Goal: Task Accomplishment & Management: Complete application form

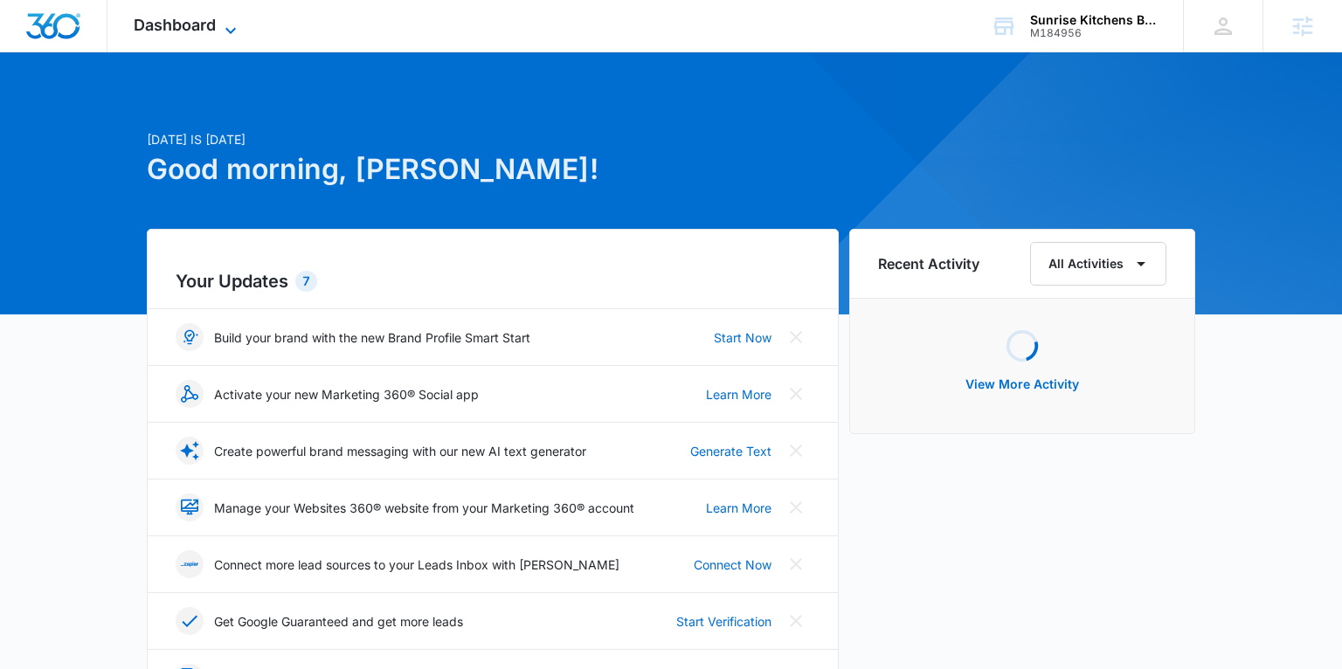
click at [183, 32] on span "Dashboard" at bounding box center [175, 25] width 82 height 18
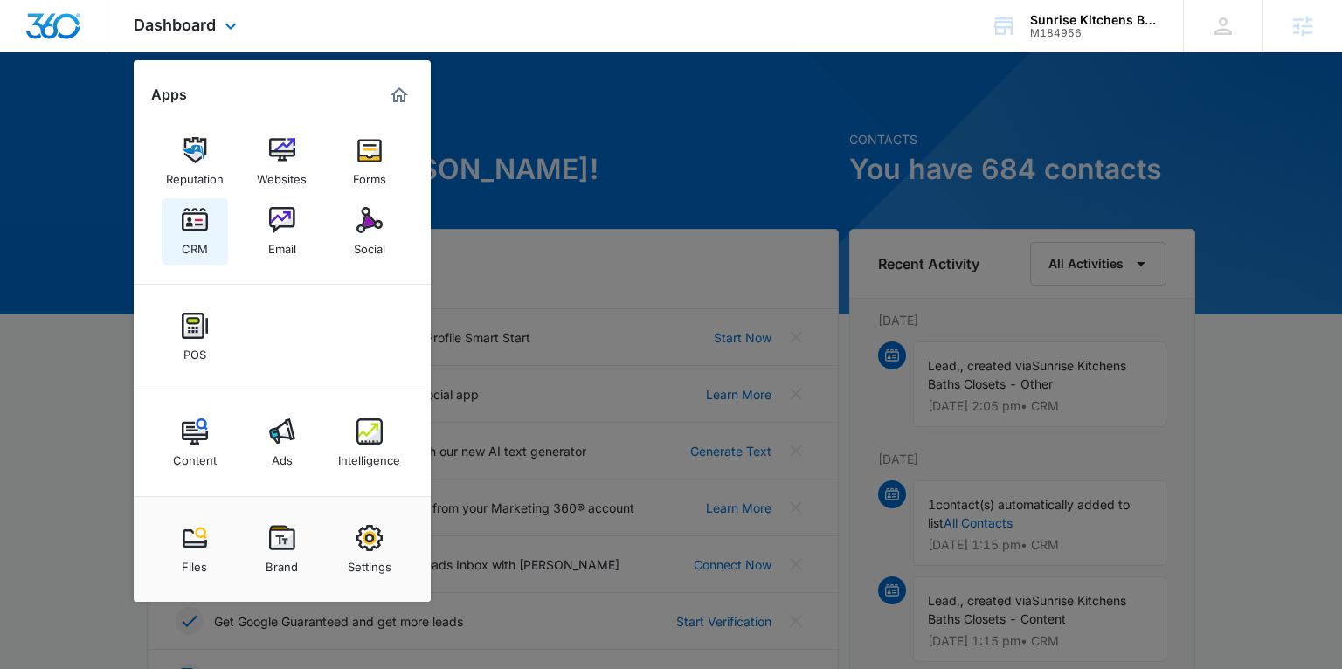
click at [202, 240] on div "CRM" at bounding box center [195, 244] width 26 height 23
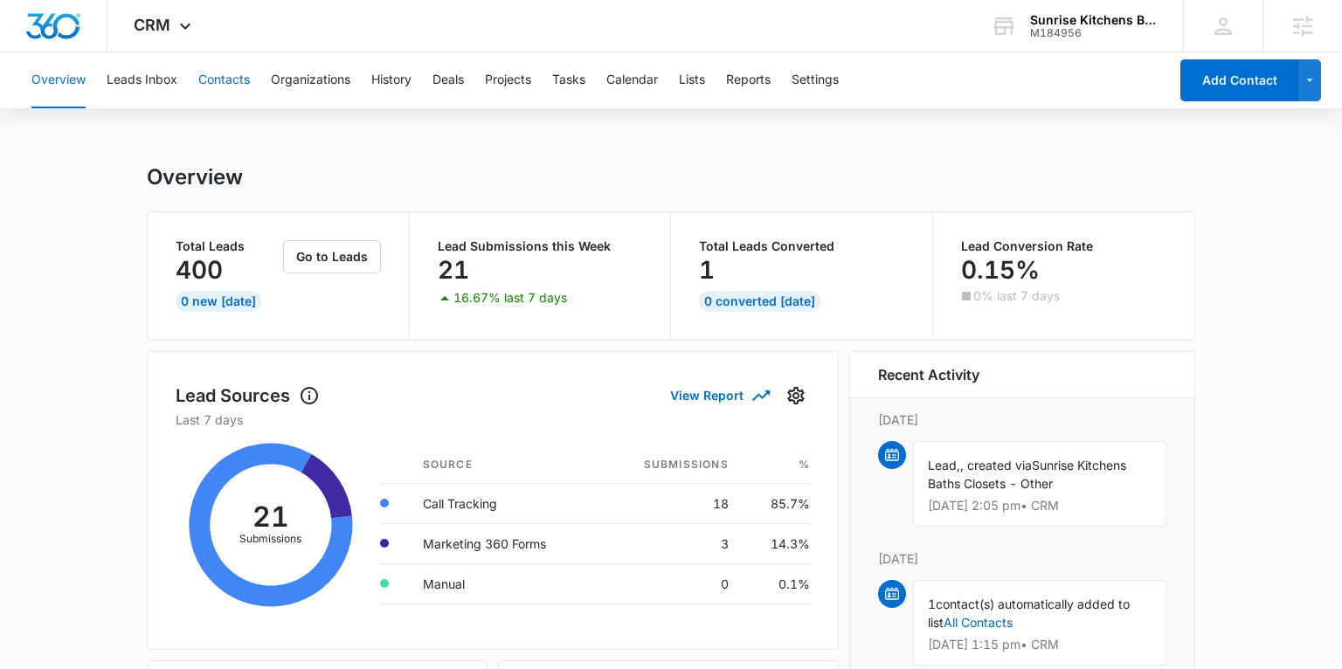
click at [220, 87] on button "Contacts" at bounding box center [224, 80] width 52 height 56
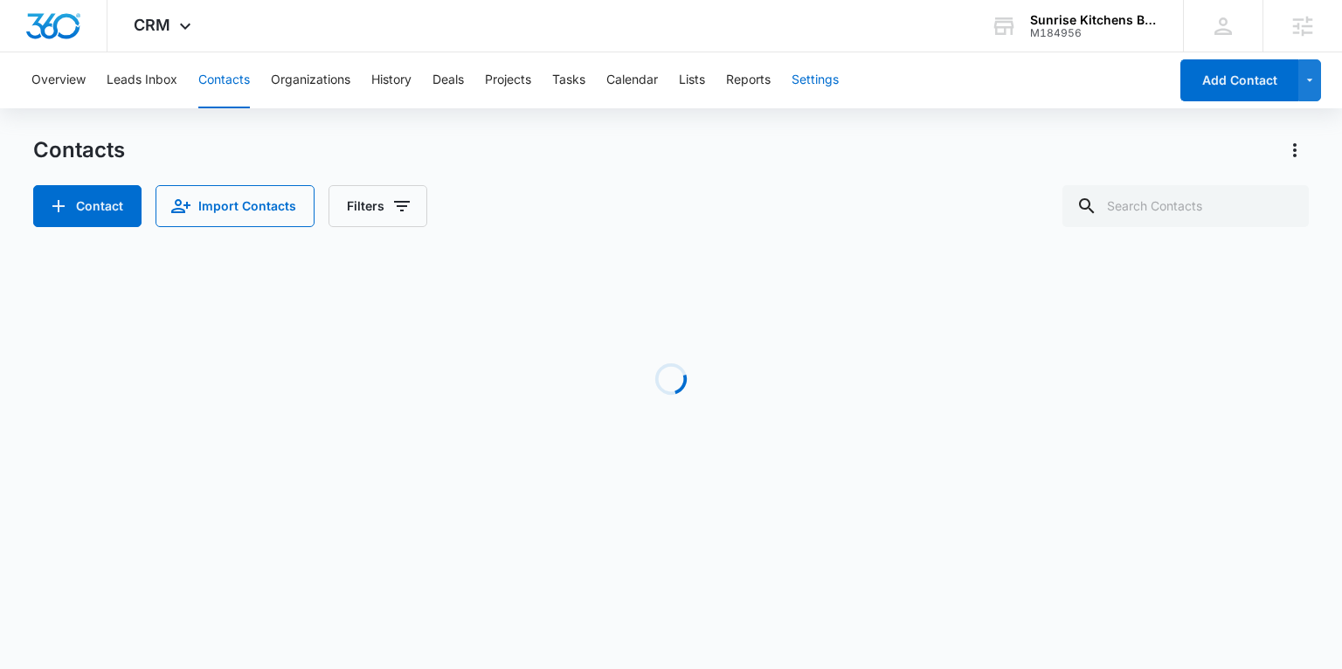
click at [808, 79] on button "Settings" at bounding box center [814, 80] width 47 height 56
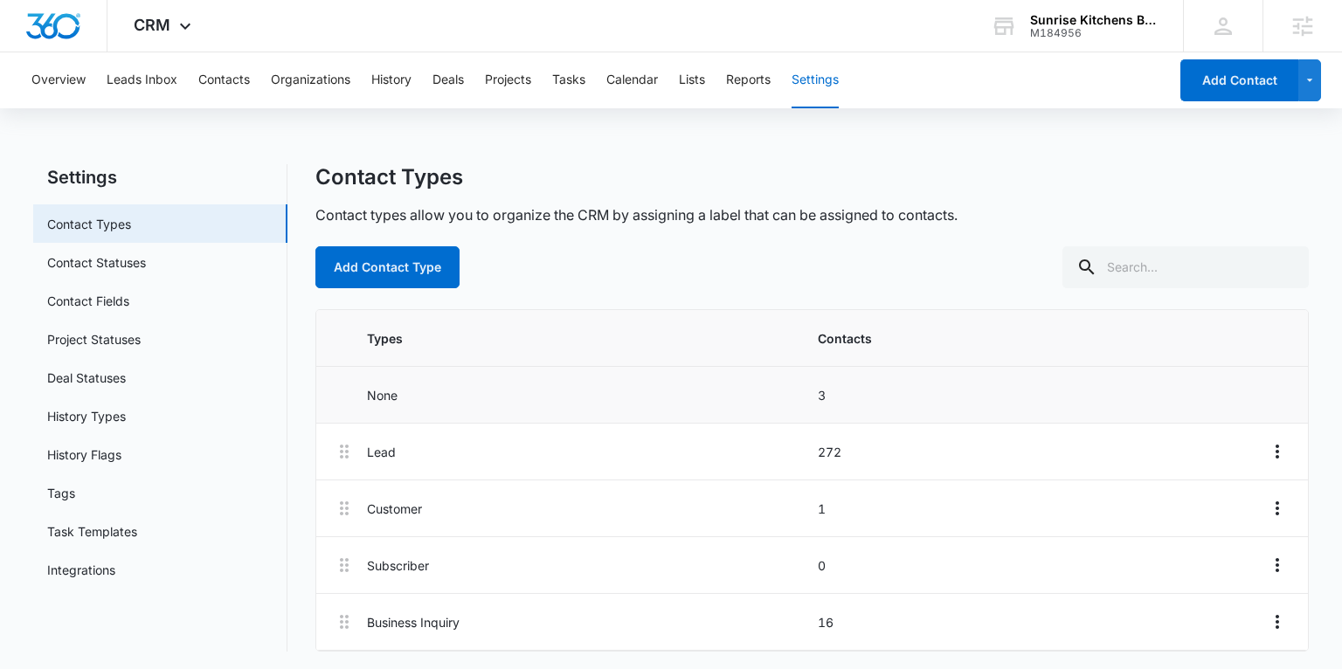
scroll to position [3, 0]
click at [382, 274] on button "Add Contact Type" at bounding box center [387, 265] width 144 height 42
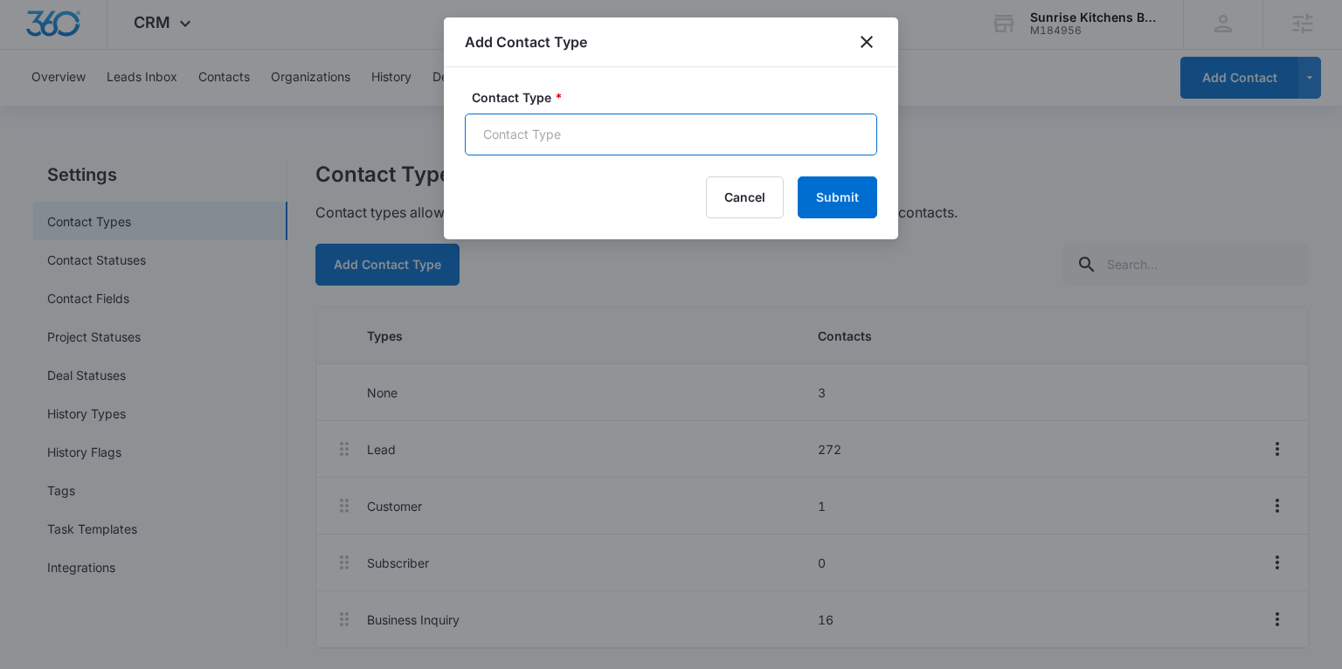
click at [549, 142] on input "Contact Type *" at bounding box center [671, 135] width 412 height 42
type input "Customer - Previous Owner"
click at [830, 195] on button "Submit" at bounding box center [836, 197] width 79 height 42
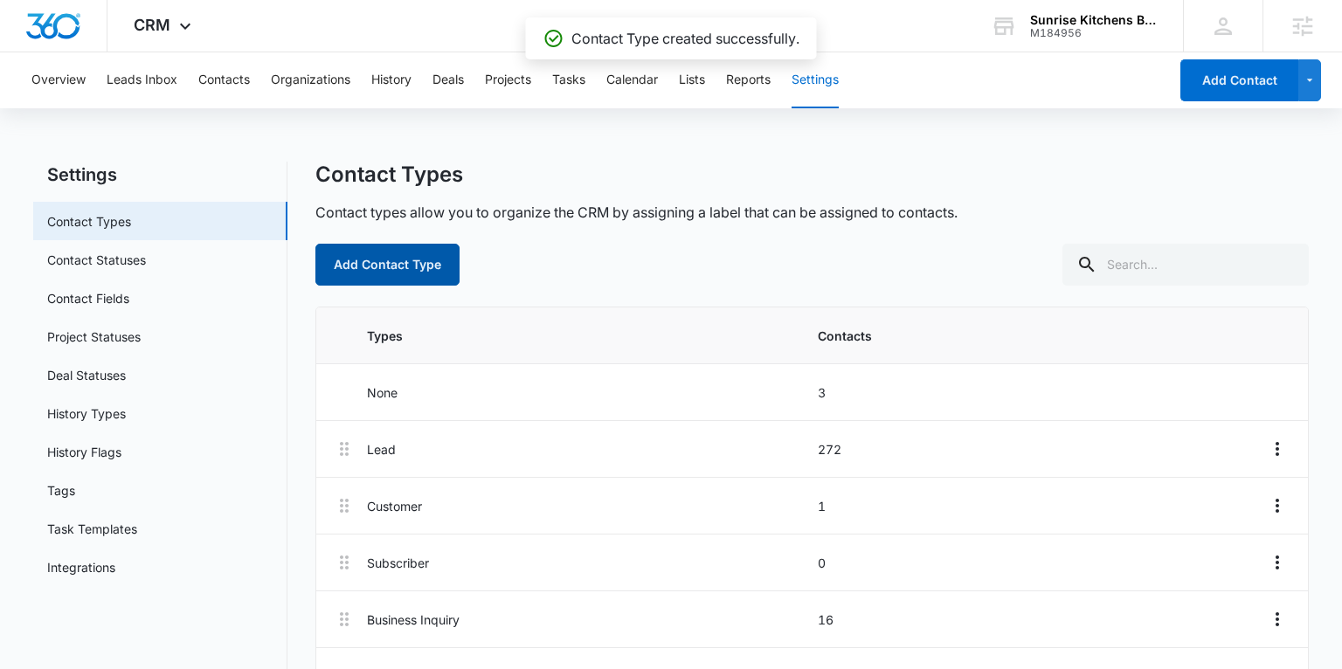
scroll to position [59, 0]
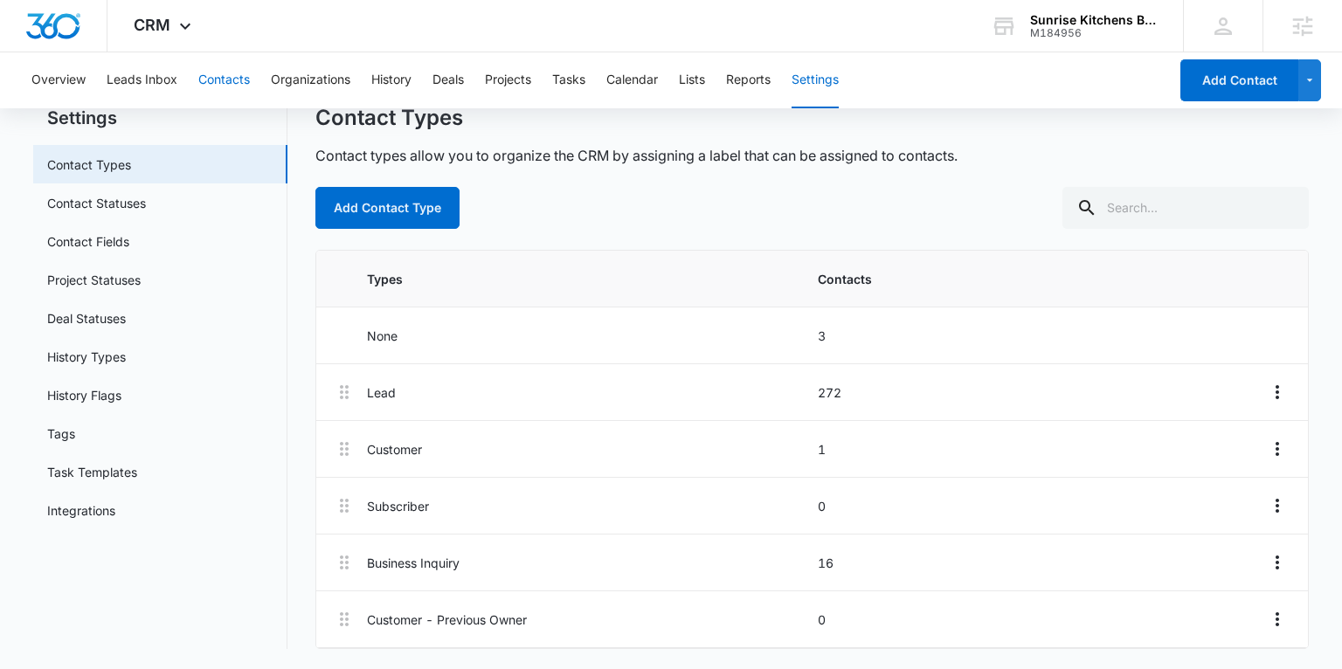
click at [206, 74] on button "Contacts" at bounding box center [224, 80] width 52 height 56
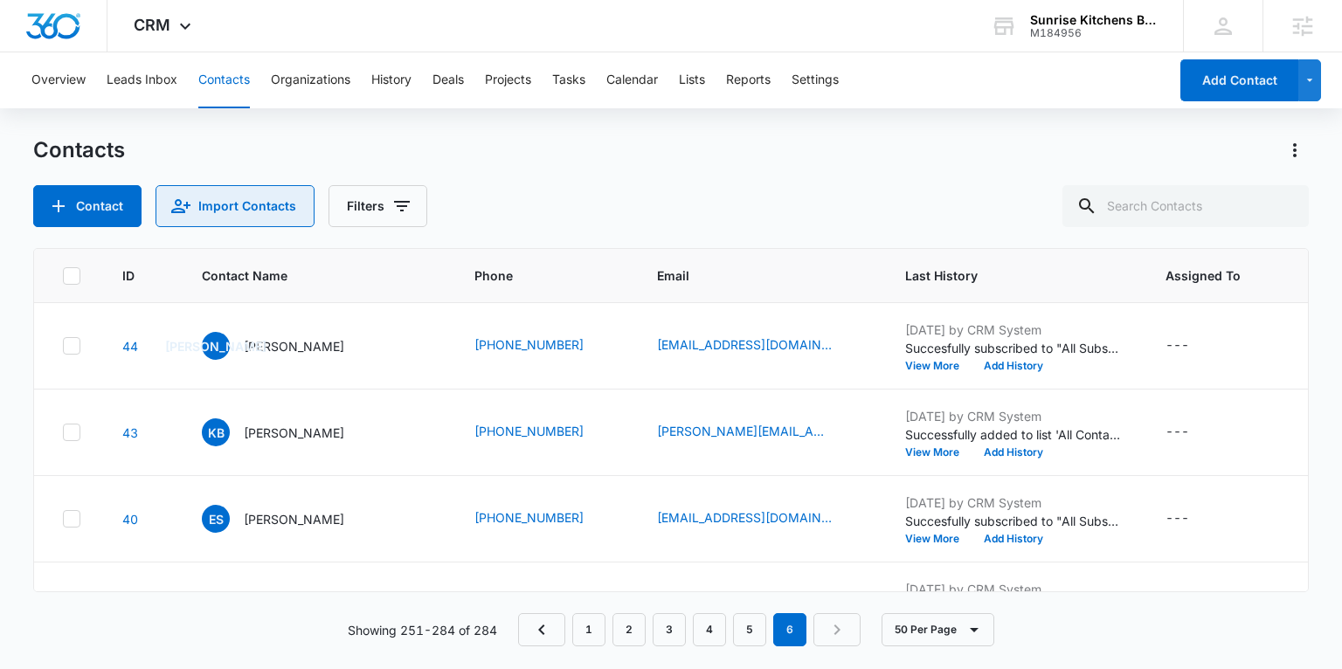
click at [236, 198] on button "Import Contacts" at bounding box center [234, 206] width 159 height 42
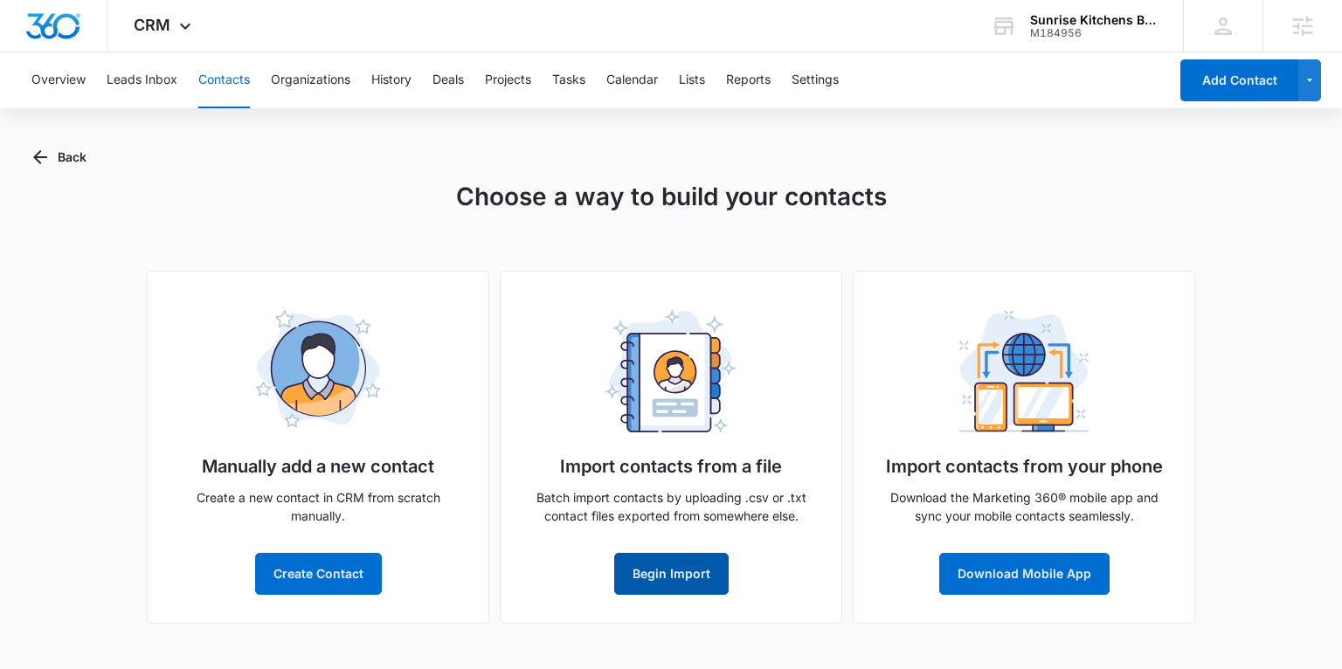
click at [649, 560] on button "Begin Import" at bounding box center [671, 574] width 114 height 42
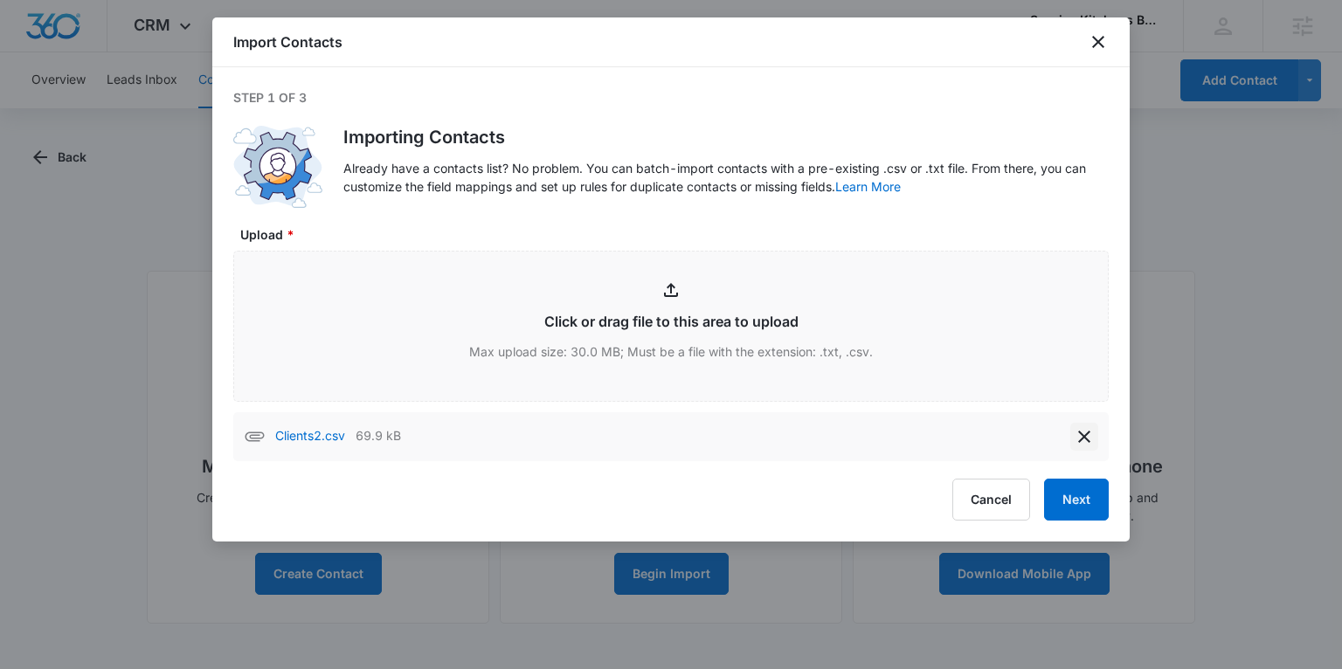
click at [1085, 439] on icon "delete" at bounding box center [1083, 436] width 21 height 21
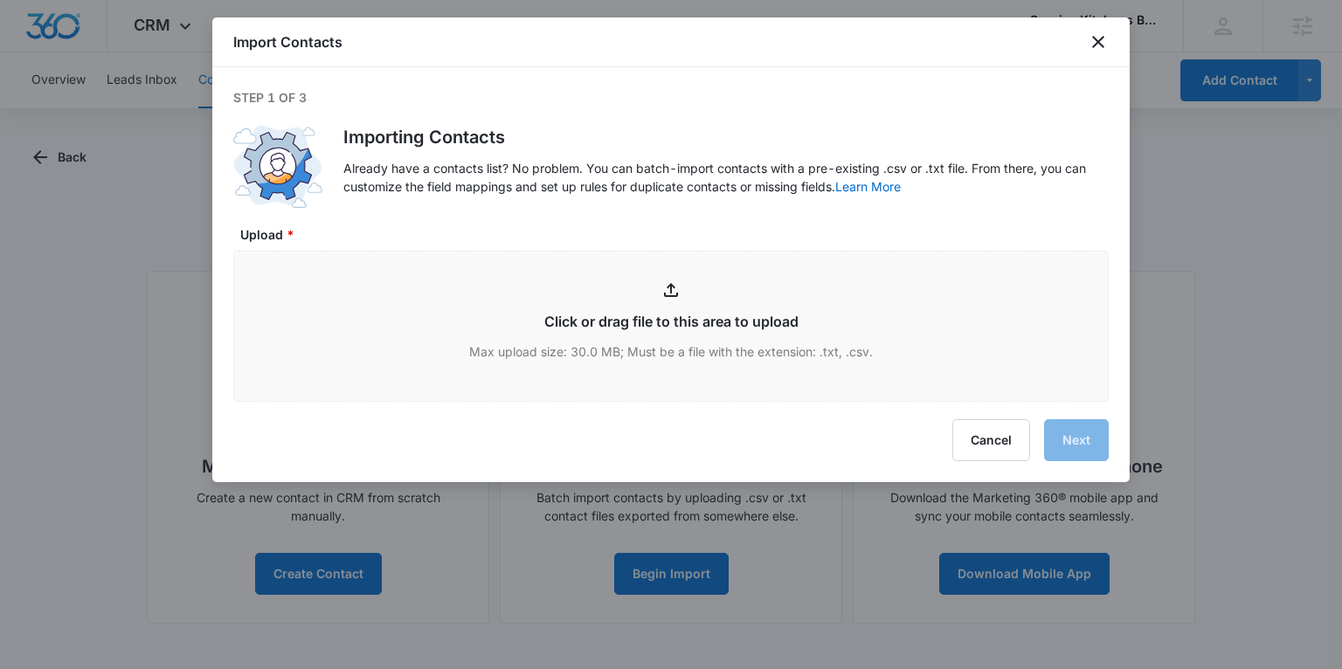
type input "C:\fakepath\Clients1.csv"
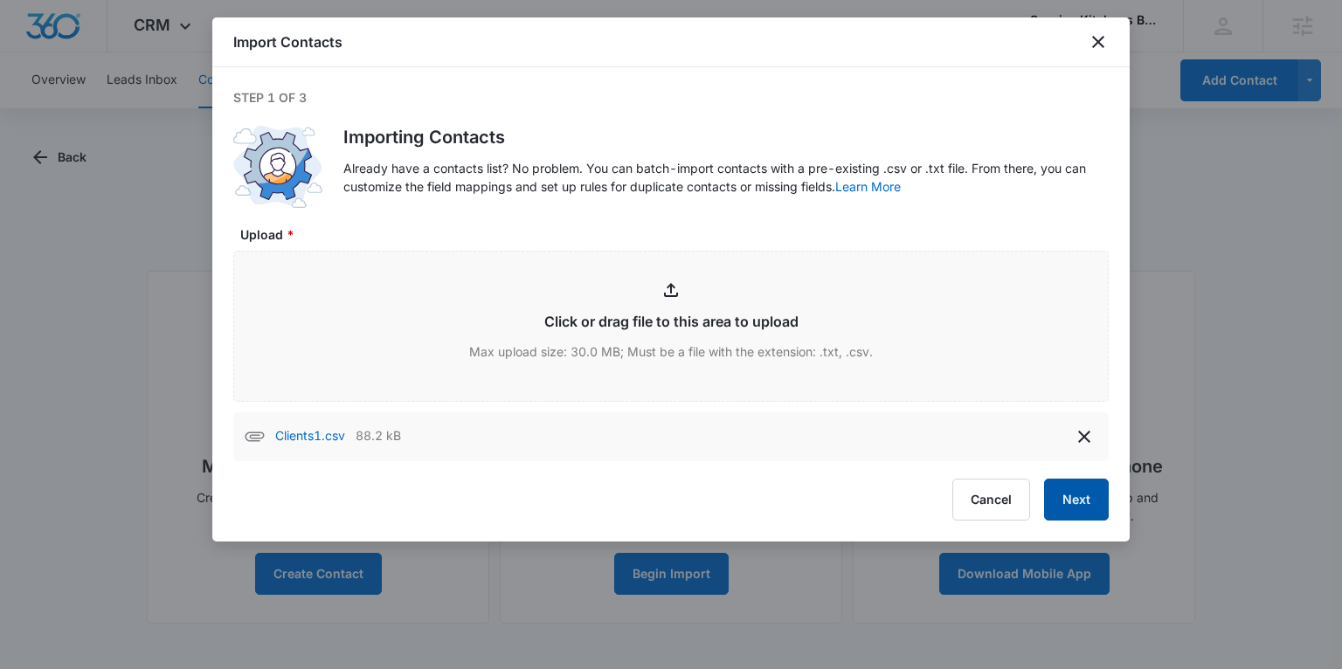
click at [1073, 493] on button "Next" at bounding box center [1076, 500] width 65 height 42
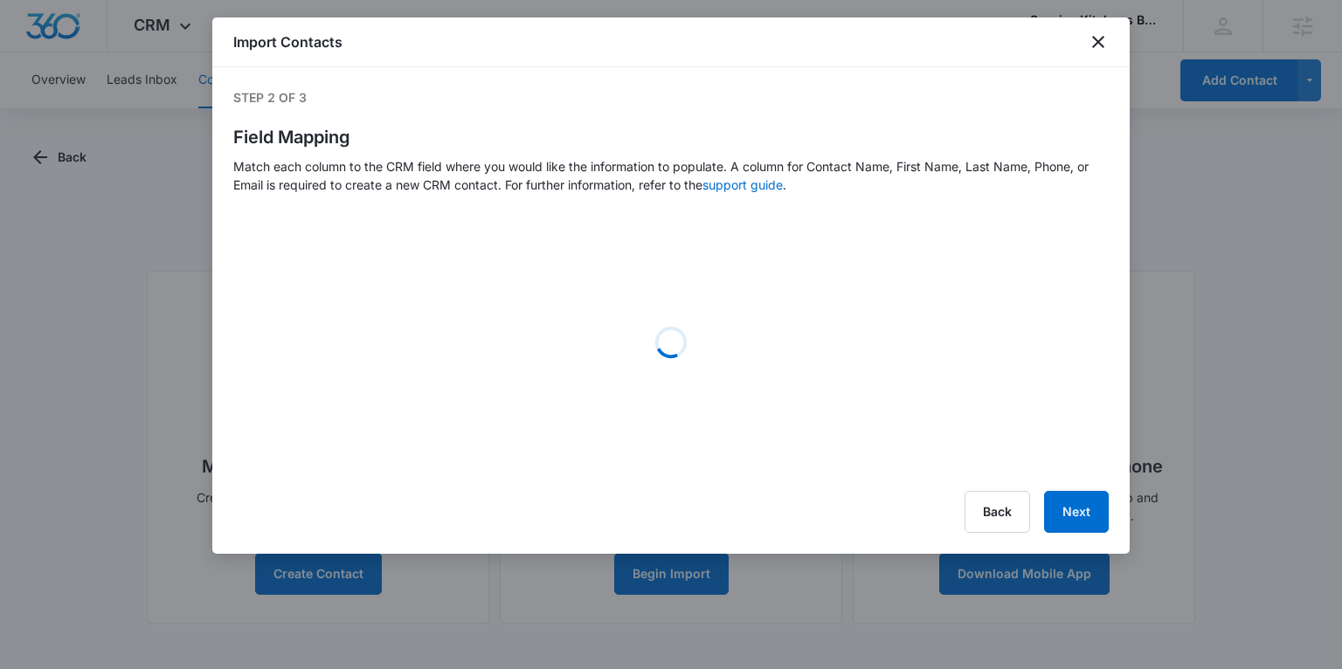
select select "name"
select select "185"
select select "ipAddress"
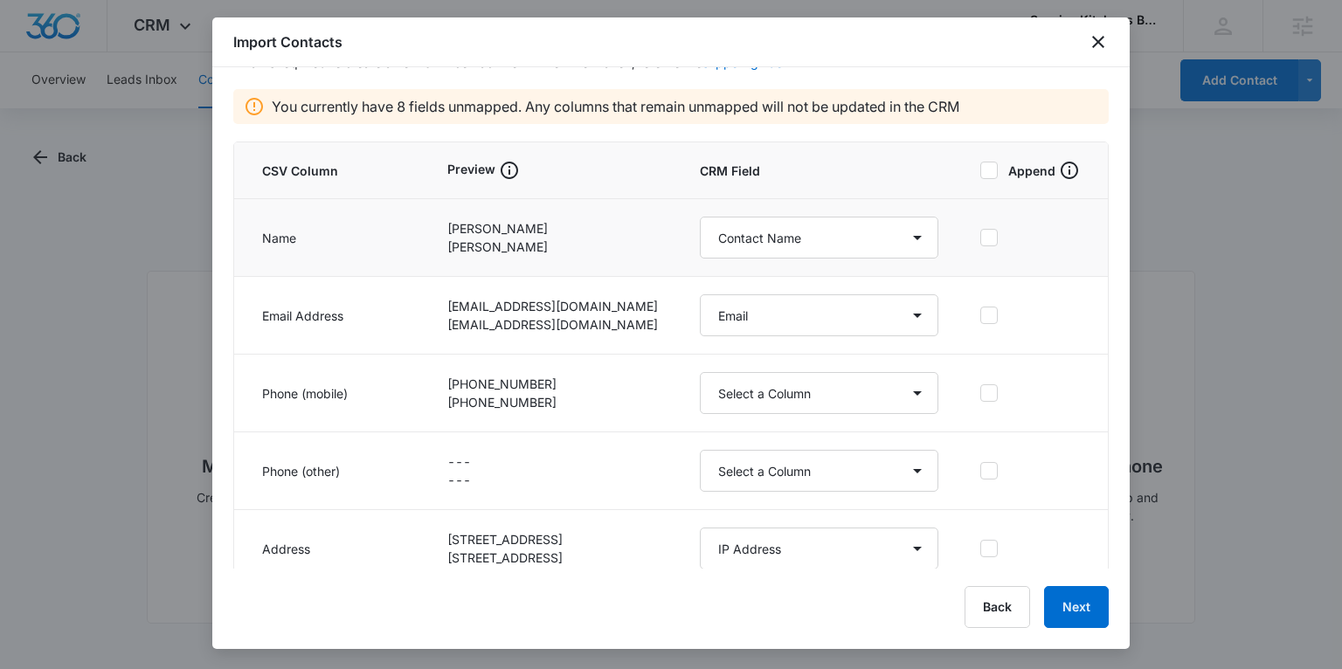
scroll to position [124, 0]
click at [747, 389] on select "Select a Column Address/City Address/Country Address/State Address/Street Addre…" at bounding box center [819, 391] width 238 height 42
select select "184"
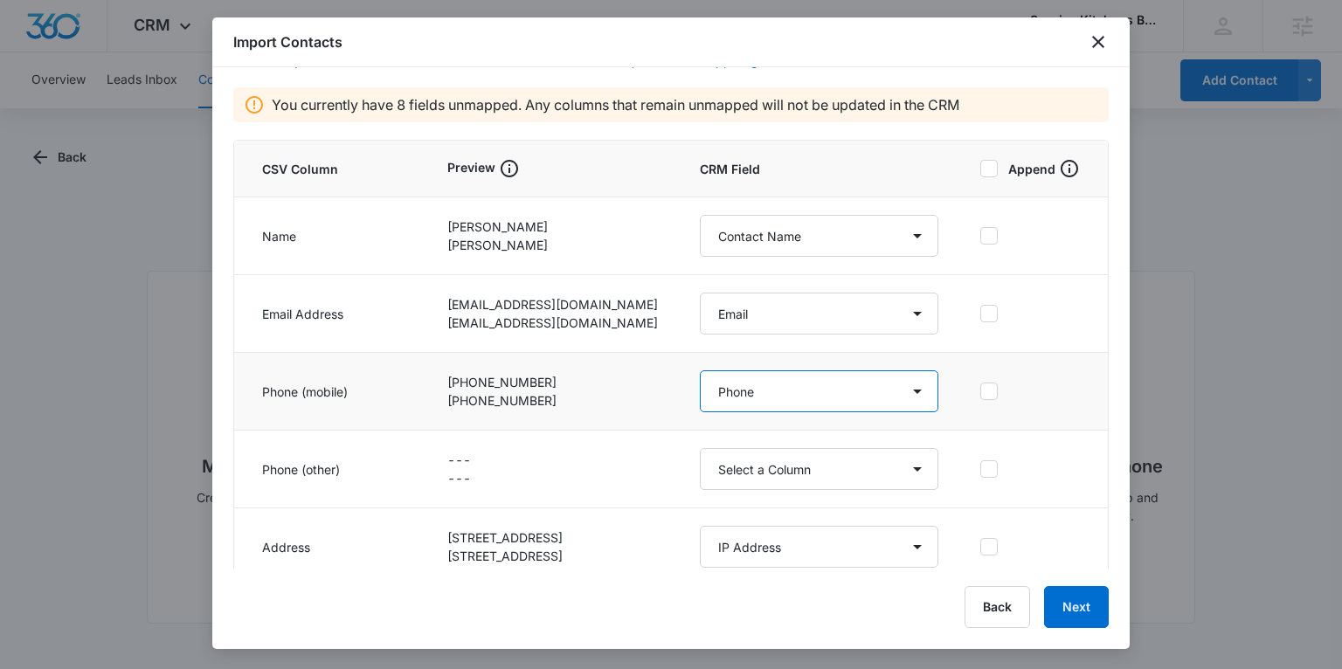
click at [700, 370] on select "Select a Column Address/City Address/Country Address/State Address/Street Addre…" at bounding box center [819, 391] width 238 height 42
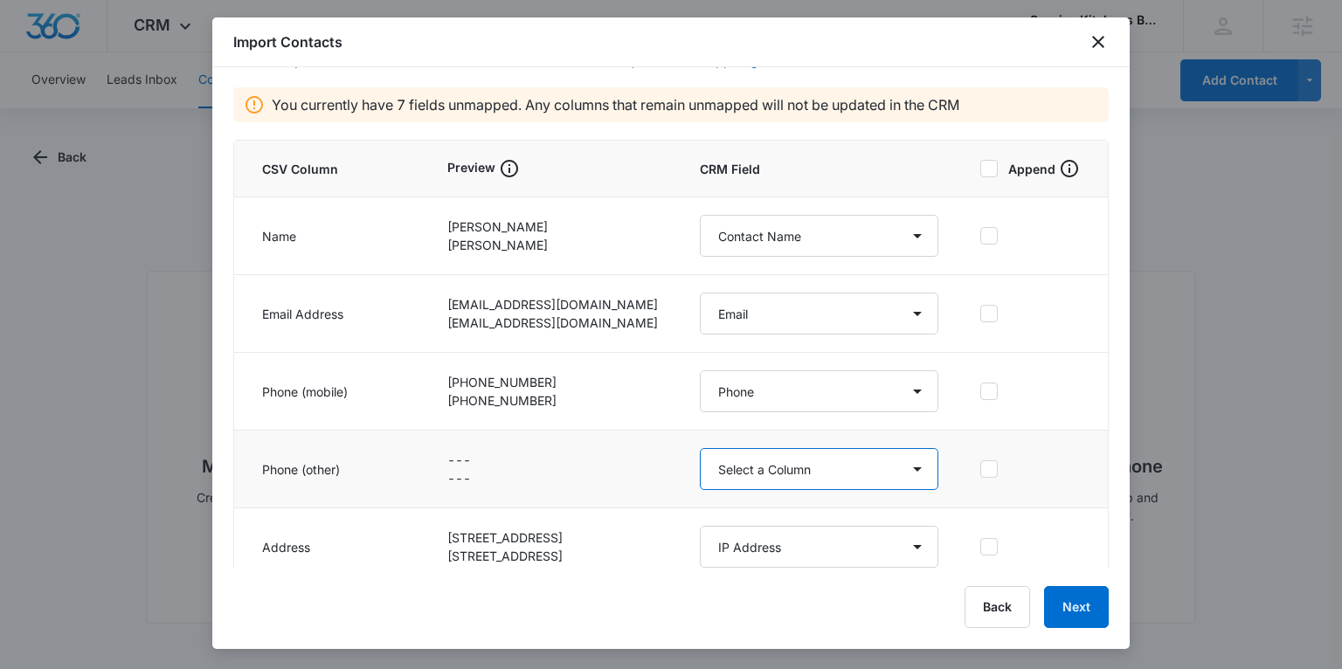
click at [720, 465] on select "Select a Column Address/City Address/Country Address/State Address/Street Addre…" at bounding box center [819, 469] width 238 height 42
select select "286"
click at [700, 448] on select "Select a Column Address/City Address/Country Address/State Address/Street Addre…" at bounding box center [819, 469] width 238 height 42
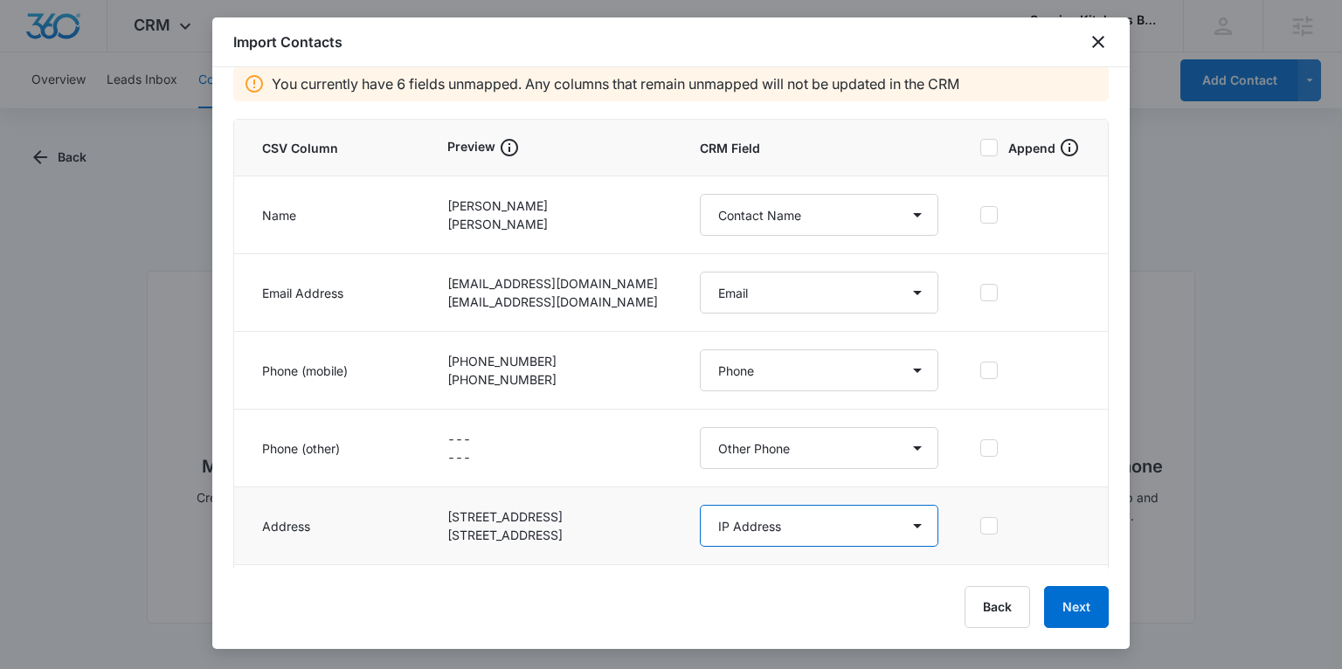
click at [728, 519] on select "Select a Column Address/City Address/Country Address/State Address/Street Addre…" at bounding box center [819, 526] width 238 height 42
select select "187"
click at [700, 506] on select "Select a Column Address/City Address/Country Address/State Address/Street Addre…" at bounding box center [819, 527] width 238 height 42
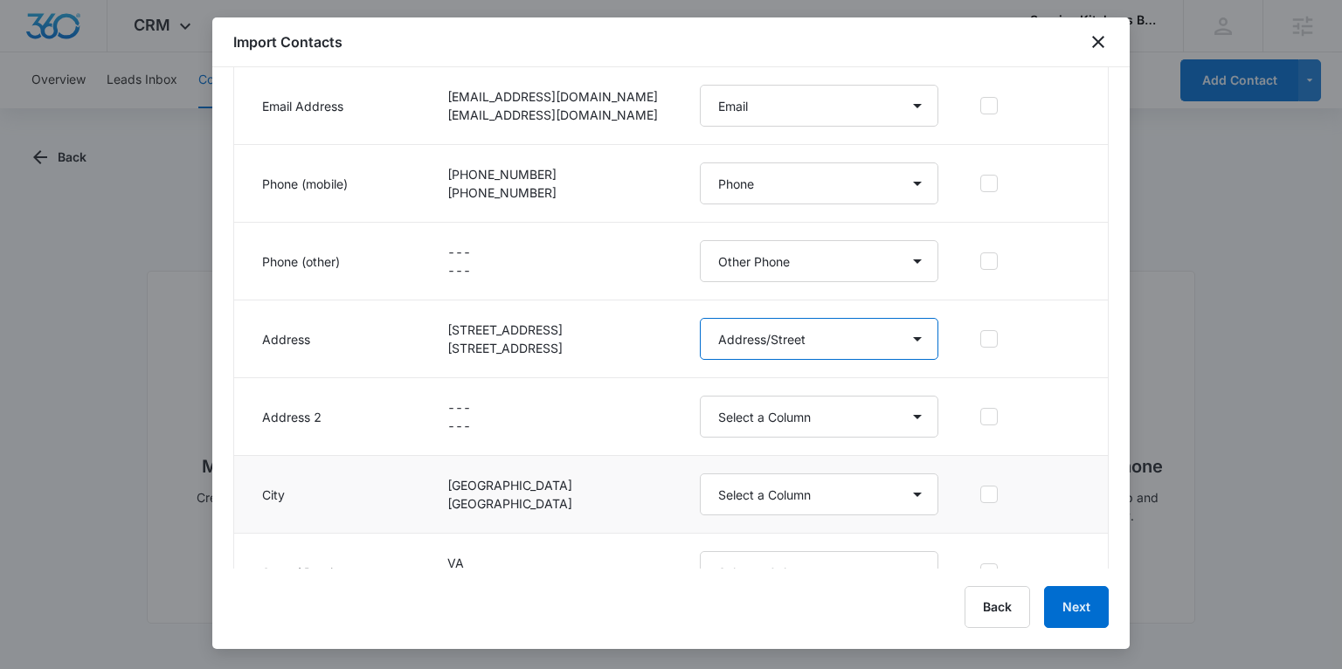
scroll to position [346, 0]
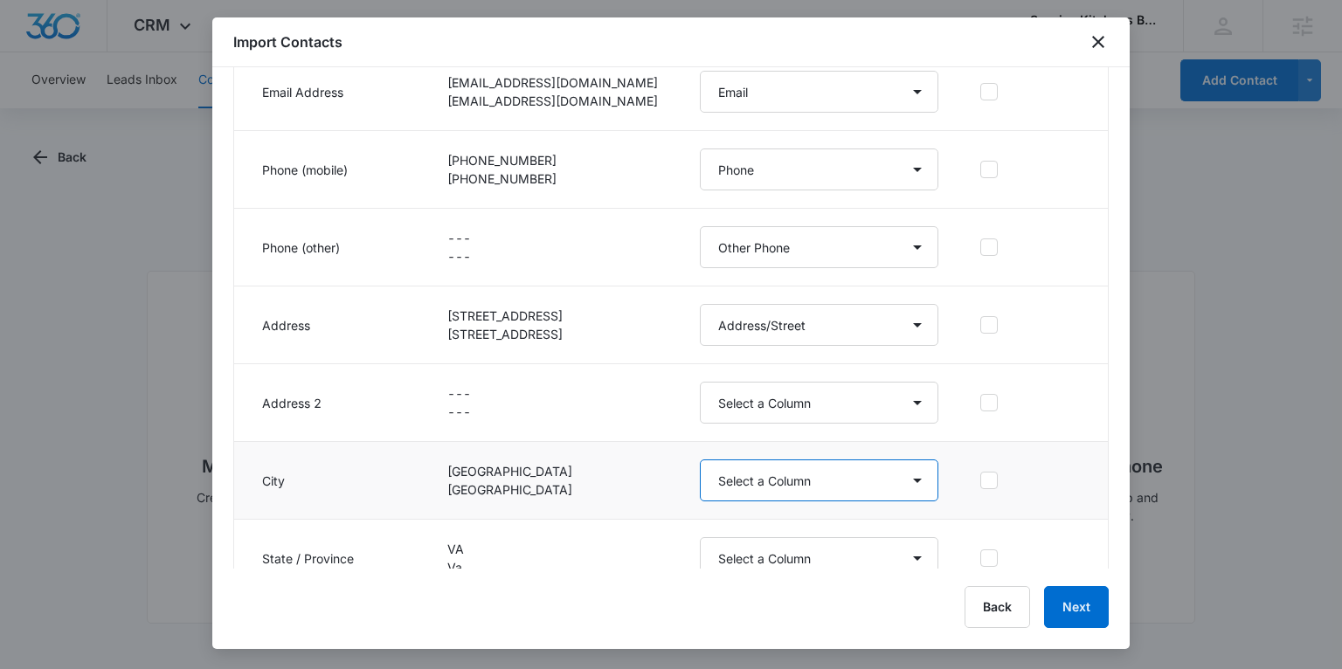
click at [758, 480] on select "Select a Column Address/City Address/Country Address/State Address/Street Addre…" at bounding box center [819, 480] width 238 height 42
select select "188"
click at [700, 459] on select "Select a Column Address/City Address/Country Address/State Address/Street Addre…" at bounding box center [819, 480] width 238 height 42
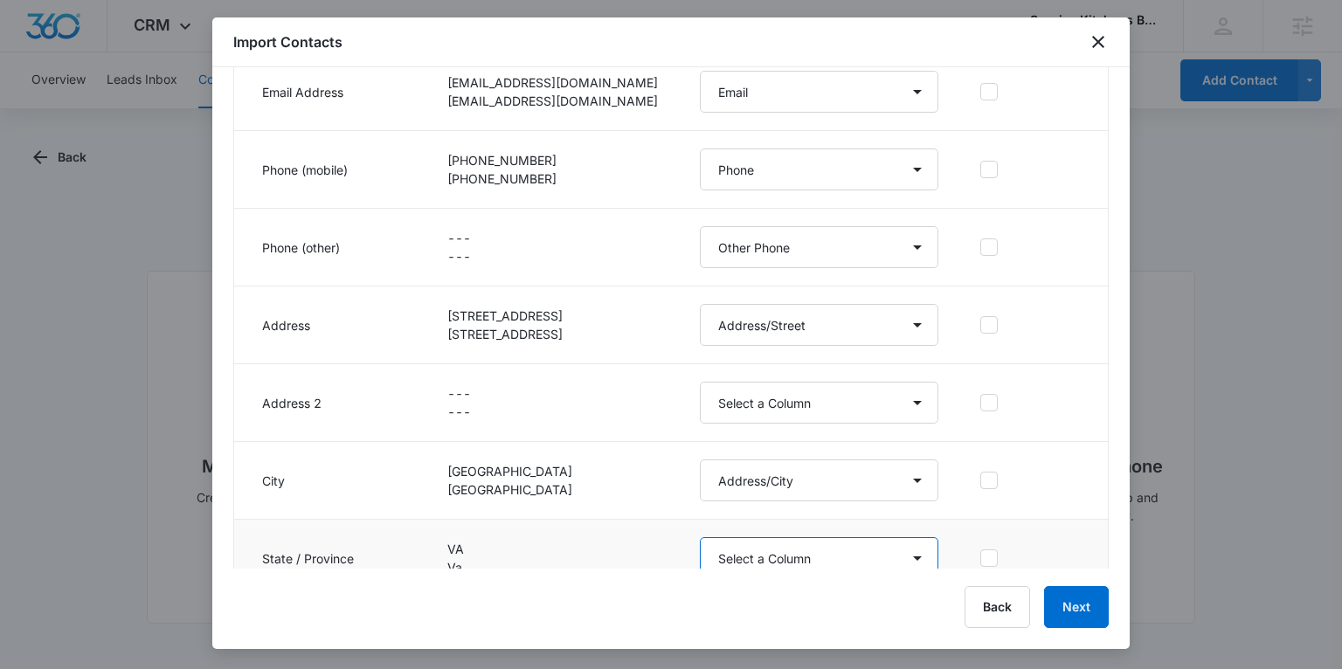
click at [738, 544] on select "Select a Column Address/City Address/Country Address/State Address/Street Addre…" at bounding box center [819, 558] width 238 height 42
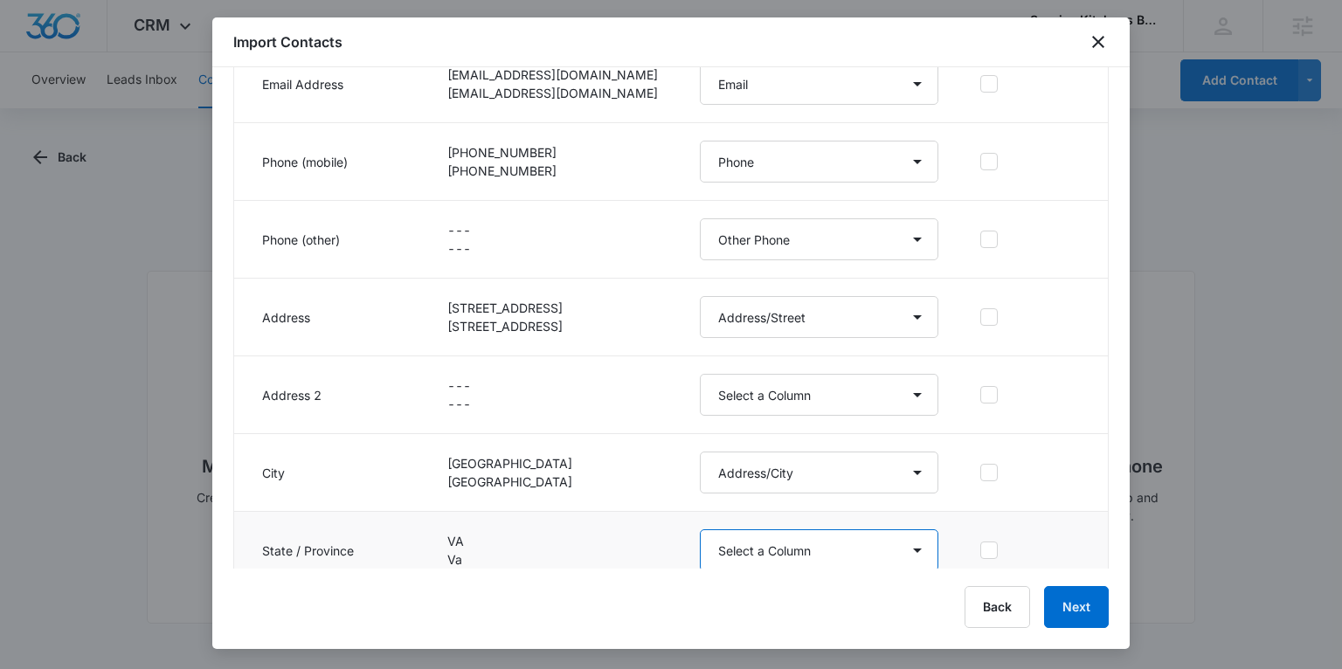
select select "189"
click at [700, 529] on select "Select a Column Address/City Address/Country Address/State Address/Street Addre…" at bounding box center [819, 550] width 238 height 42
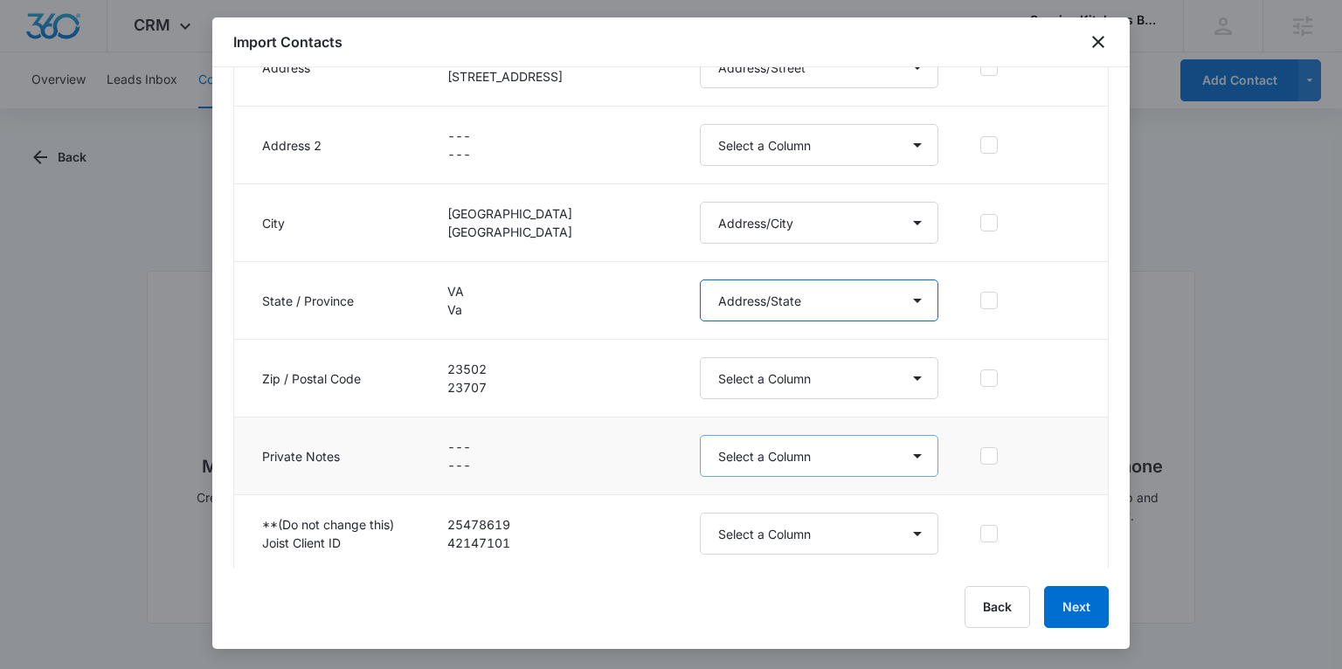
scroll to position [604, 0]
click at [718, 372] on select "Select a Column Address/City Address/Country Address/State Address/Street Addre…" at bounding box center [819, 377] width 238 height 42
select select "190"
click at [700, 356] on select "Select a Column Address/City Address/Country Address/State Address/Street Addre…" at bounding box center [819, 377] width 238 height 42
click at [722, 518] on select "Select a Column Address/City Address/Country Address/State Address/Street Addre…" at bounding box center [819, 533] width 238 height 42
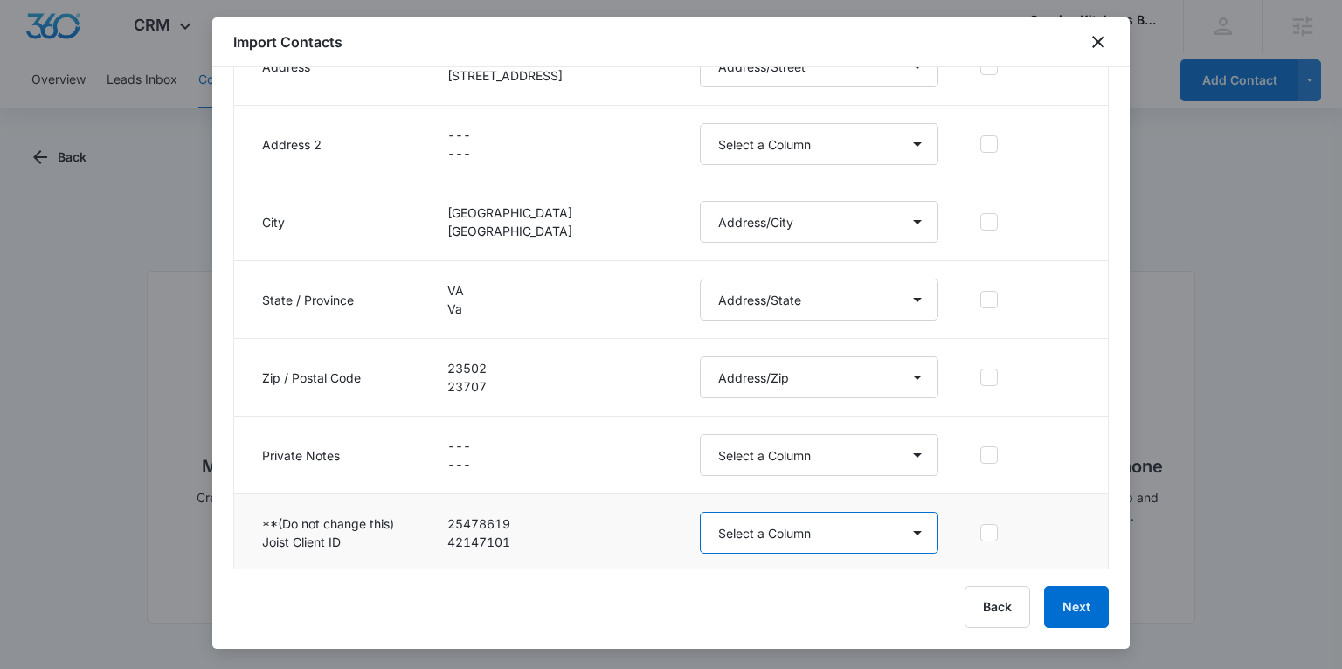
select select "externalid"
click at [700, 512] on select "Select a Column Address/City Address/Country Address/State Address/Street Addre…" at bounding box center [819, 533] width 238 height 42
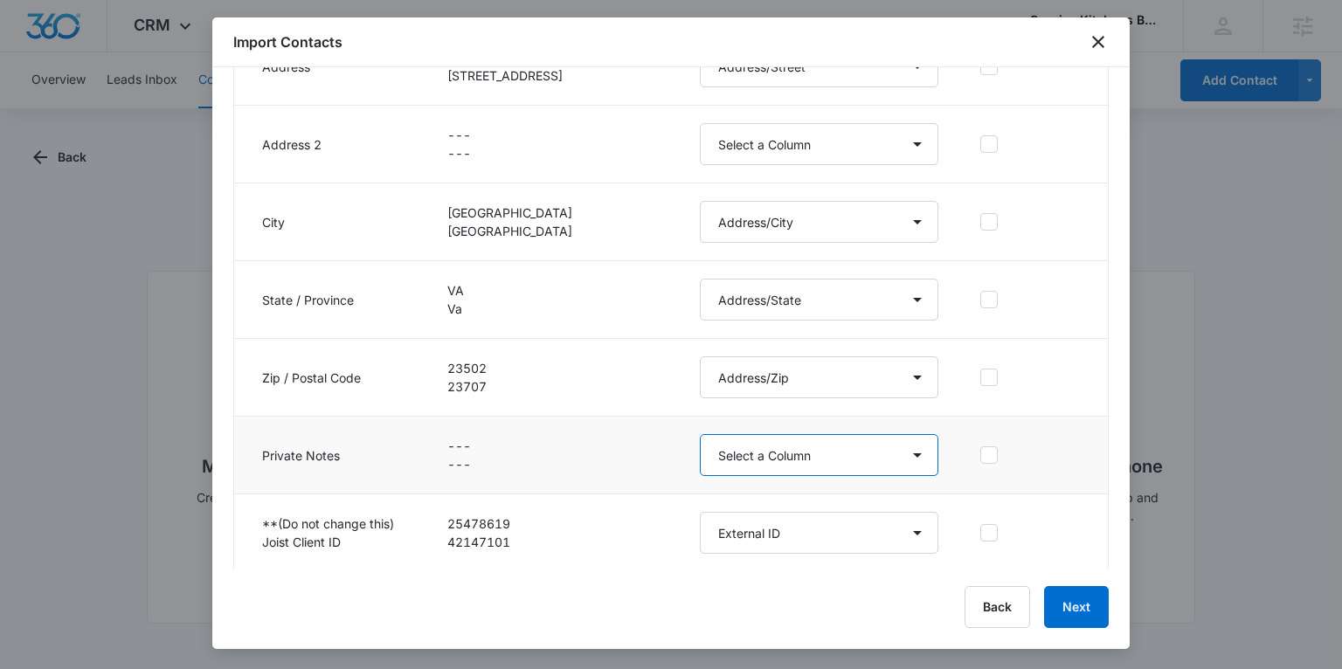
click at [719, 449] on select "Select a Column Address/City Address/Country Address/State Address/Street Addre…" at bounding box center [819, 455] width 238 height 42
click at [700, 434] on select "Select a Column Address/City Address/Country Address/State Address/Street Addre…" at bounding box center [819, 455] width 238 height 42
click at [758, 445] on select "Select a Column Address/City Address/Country Address/State Address/Street Addre…" at bounding box center [819, 455] width 238 height 42
click at [700, 434] on select "Select a Column Address/City Address/Country Address/State Address/Street Addre…" at bounding box center [819, 455] width 238 height 42
click at [756, 448] on select "Select a Column Address/City Address/Country Address/State Address/Street Addre…" at bounding box center [819, 455] width 238 height 42
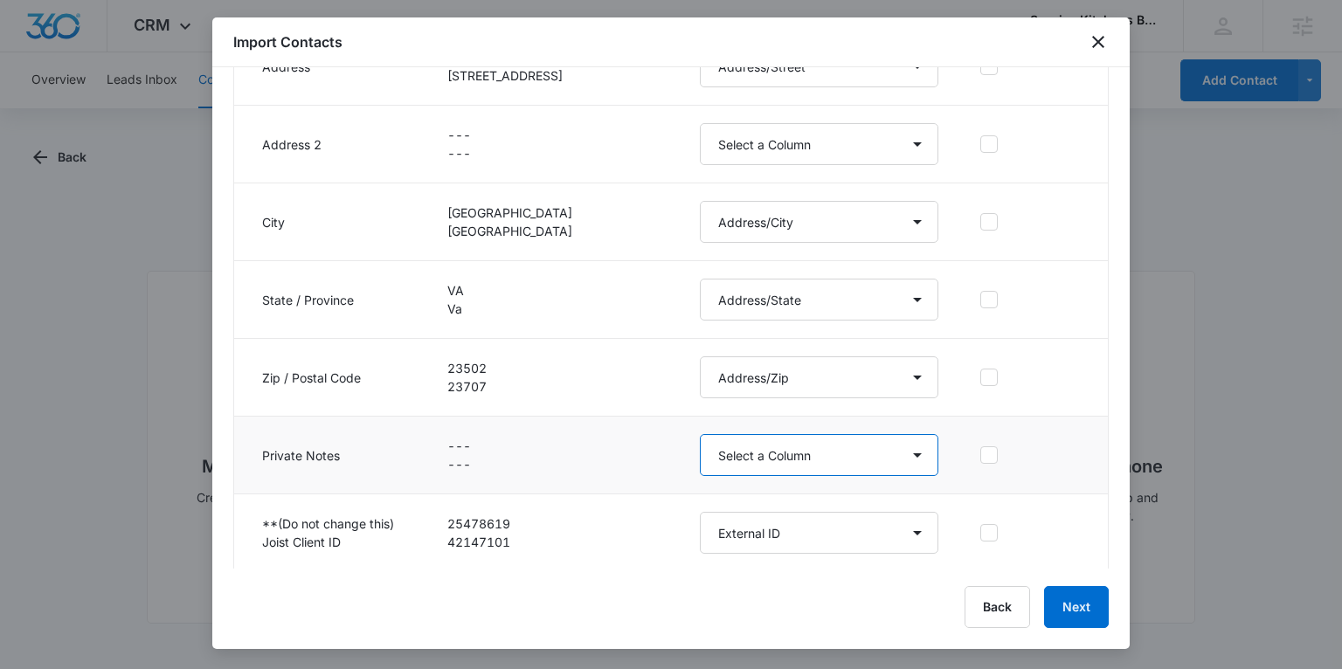
select select "300"
click at [700, 434] on select "Select a Column Address/City Address/Country Address/State Address/Street Addre…" at bounding box center [819, 455] width 238 height 42
click at [1075, 604] on button "Next" at bounding box center [1076, 607] width 65 height 42
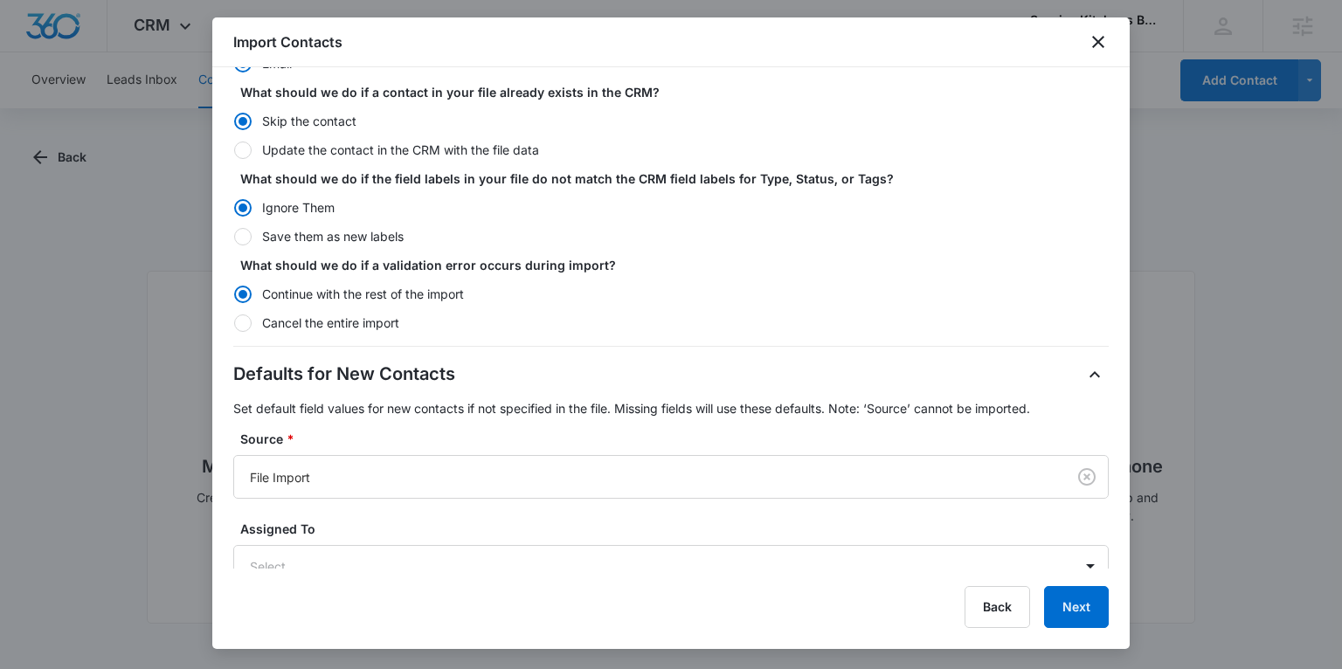
scroll to position [273, 0]
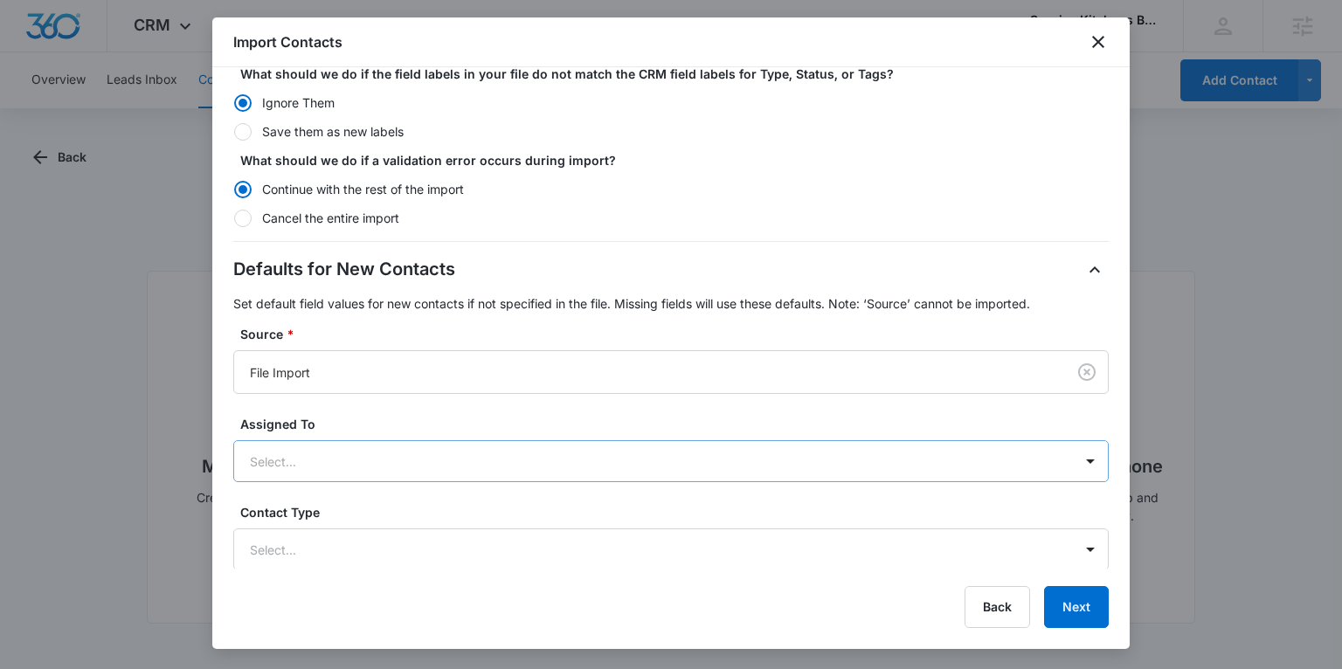
click at [345, 442] on div "Select..." at bounding box center [653, 461] width 839 height 39
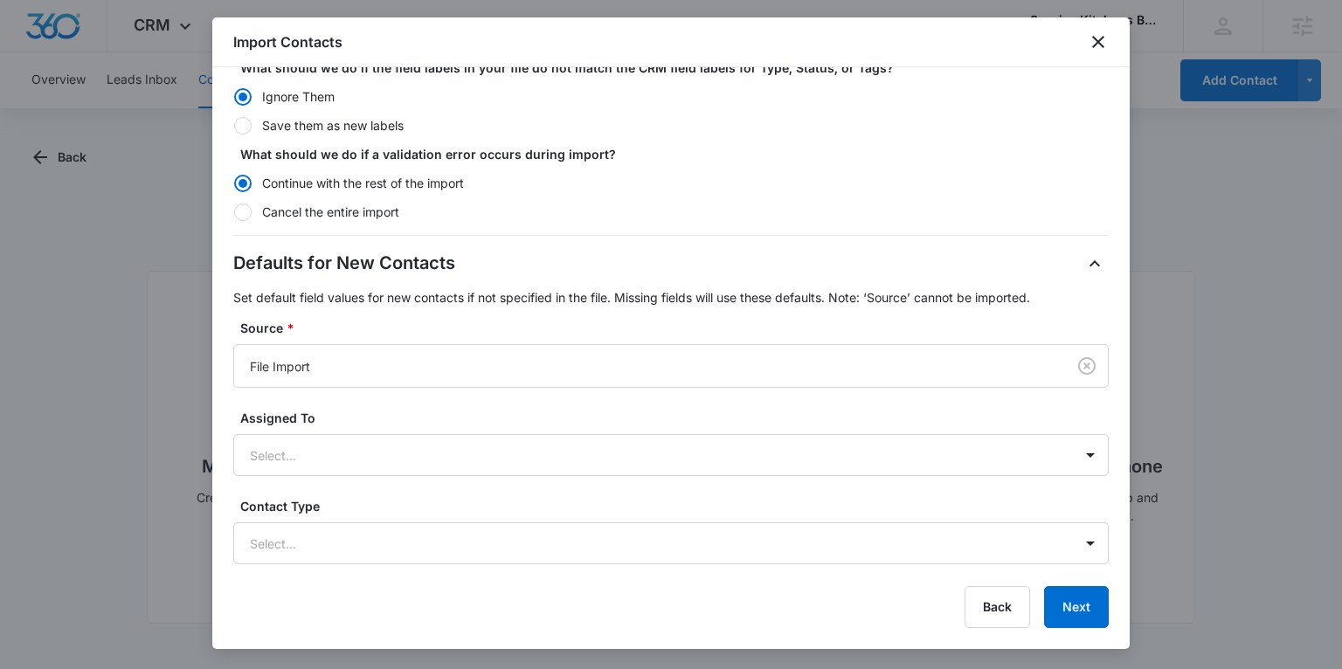
click at [347, 414] on label "Assigned To" at bounding box center [677, 418] width 875 height 18
click at [335, 535] on div at bounding box center [650, 543] width 800 height 22
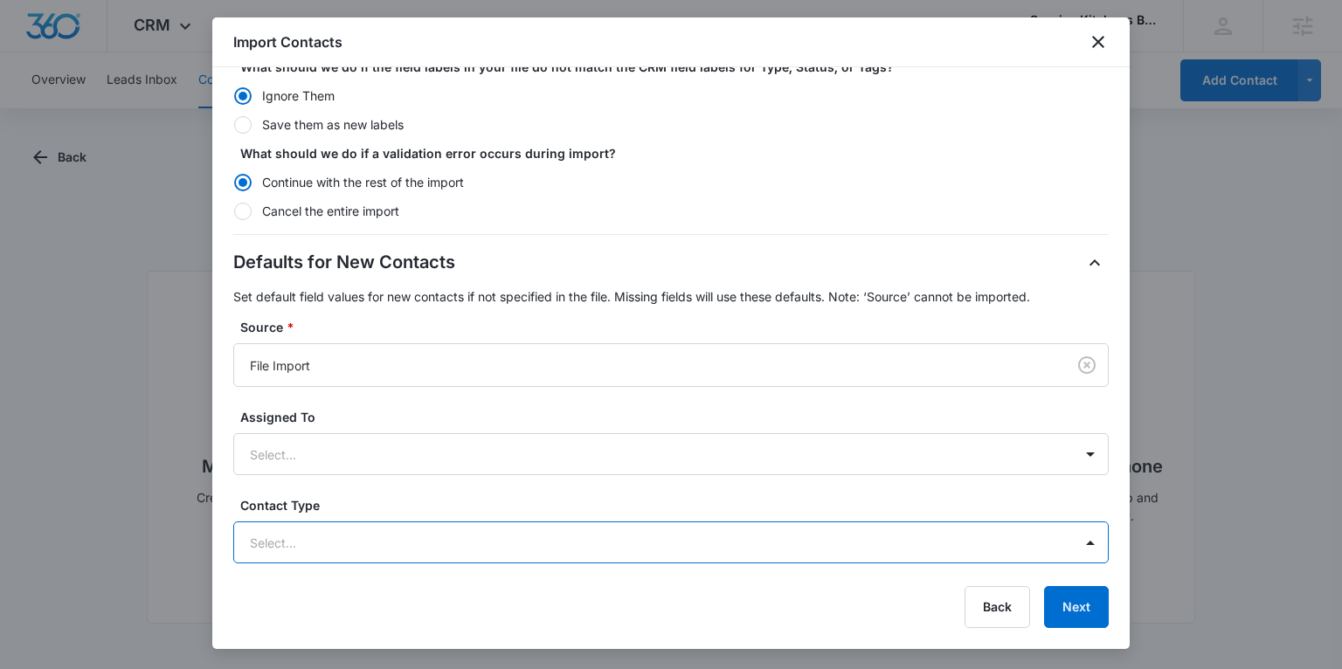
click at [333, 535] on div at bounding box center [650, 543] width 800 height 22
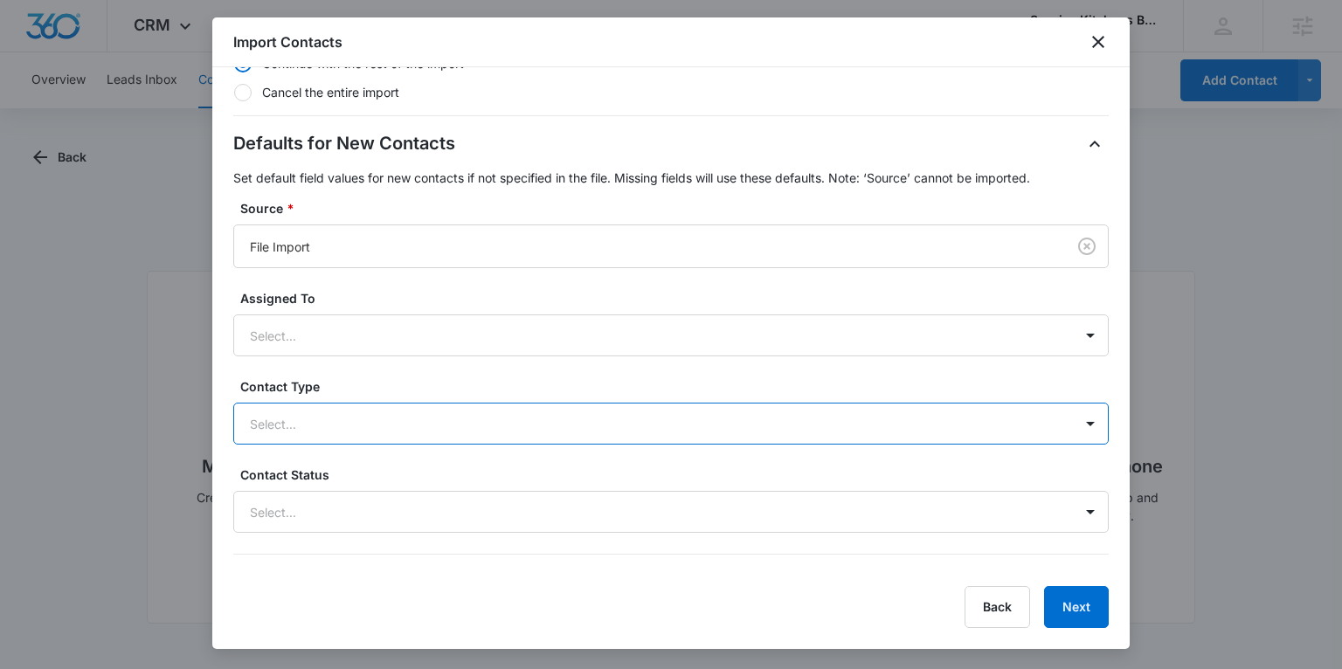
scroll to position [402, 0]
click at [516, 417] on div at bounding box center [650, 421] width 800 height 22
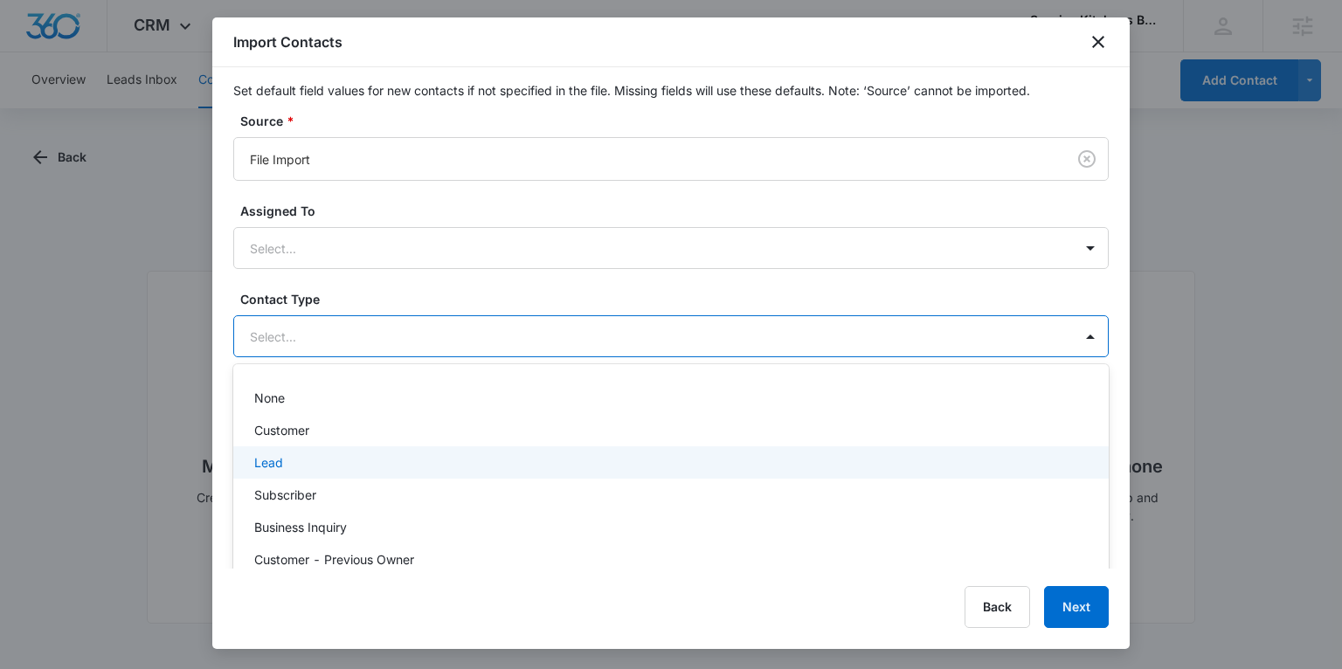
scroll to position [487, 0]
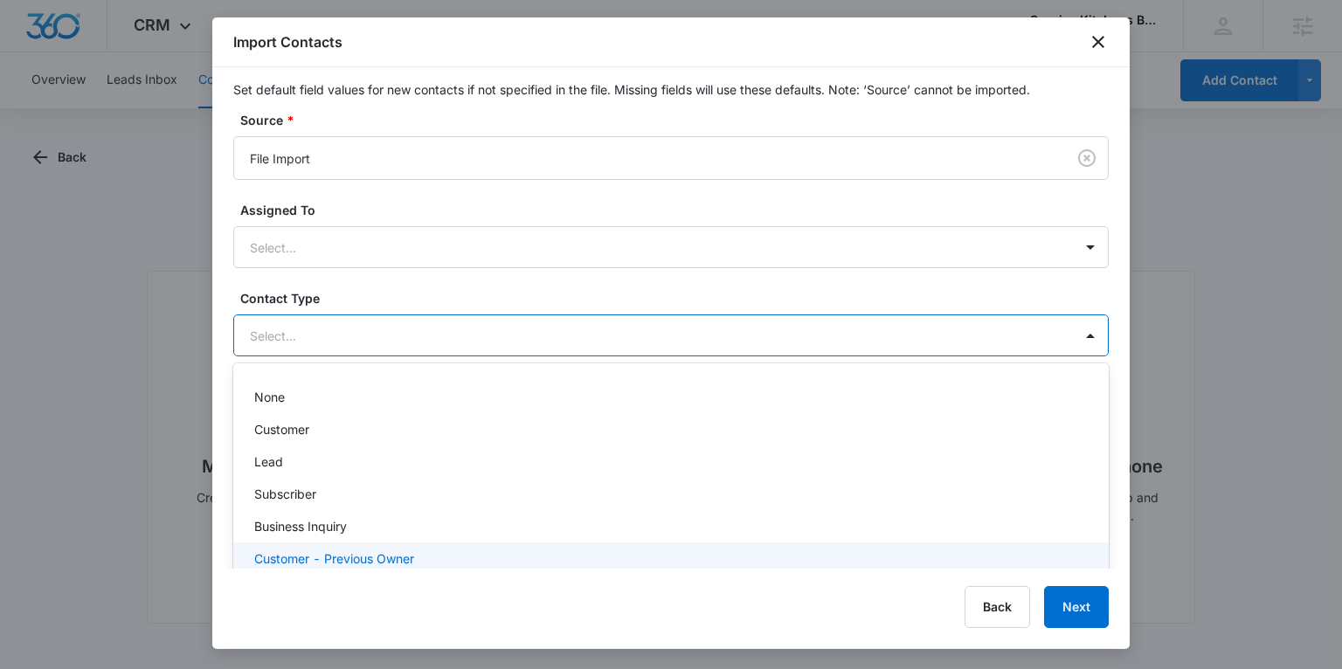
click at [362, 554] on p "Customer - Previous Owner" at bounding box center [334, 558] width 160 height 18
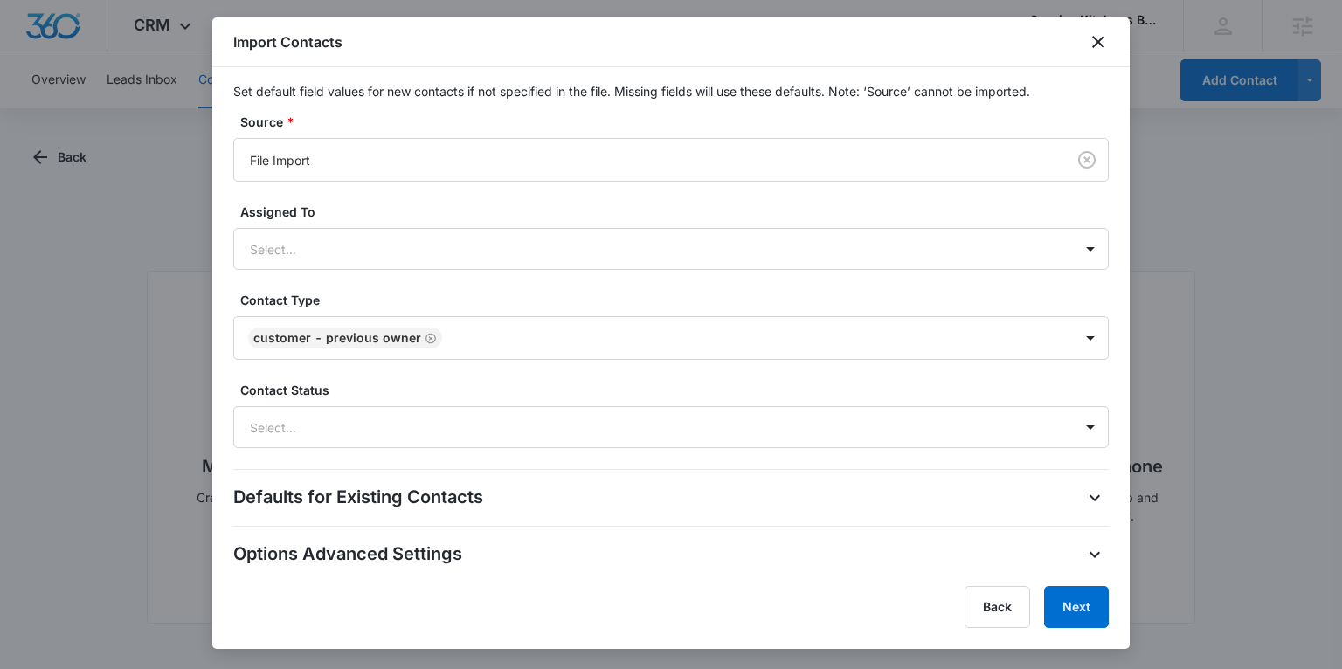
scroll to position [483, 0]
click at [1115, 484] on div "Step 3 of 3 Import Settings Review the import settings below and determine how …" at bounding box center [670, 317] width 917 height 501
click at [1071, 608] on button "Next" at bounding box center [1076, 607] width 65 height 42
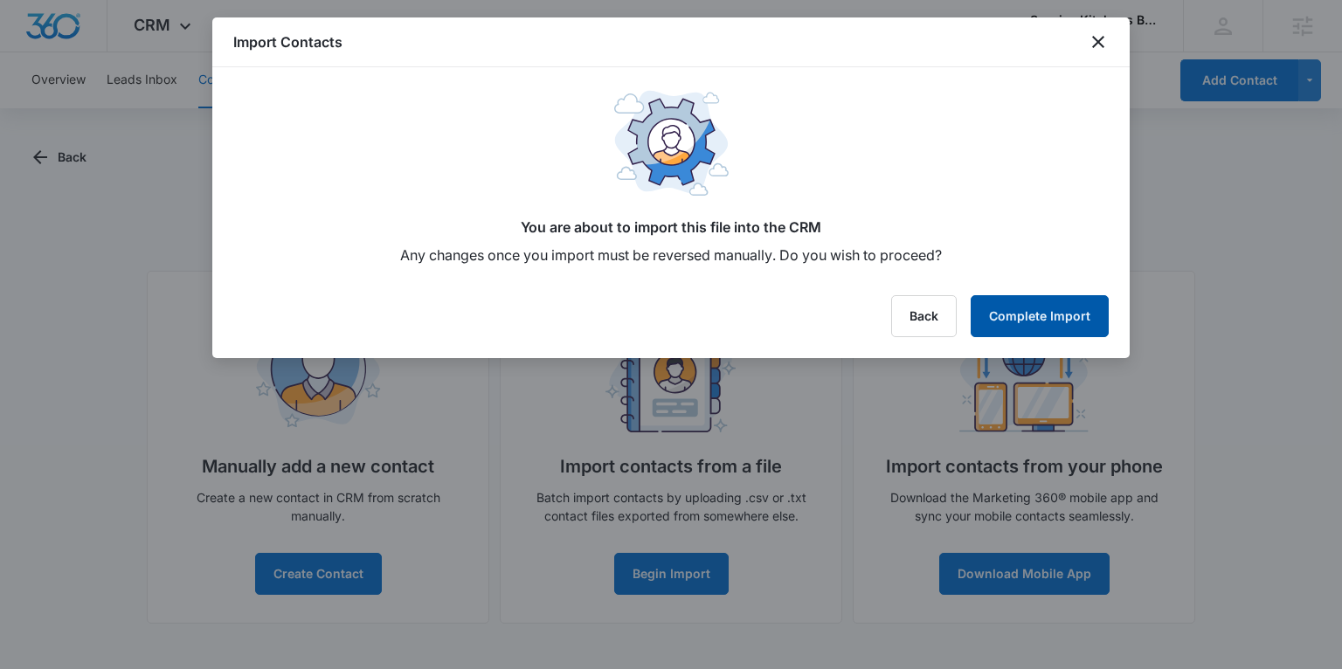
click at [1022, 314] on button "Complete Import" at bounding box center [1039, 316] width 138 height 42
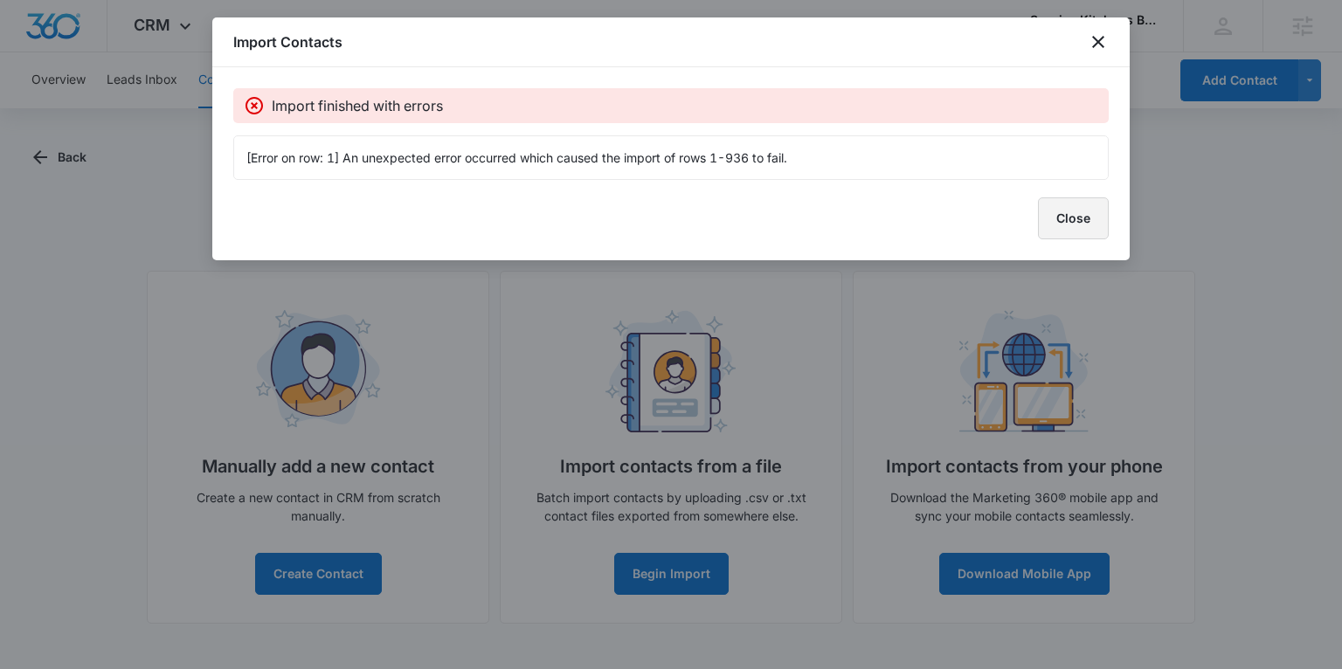
click at [1071, 211] on button "Close" at bounding box center [1073, 218] width 71 height 42
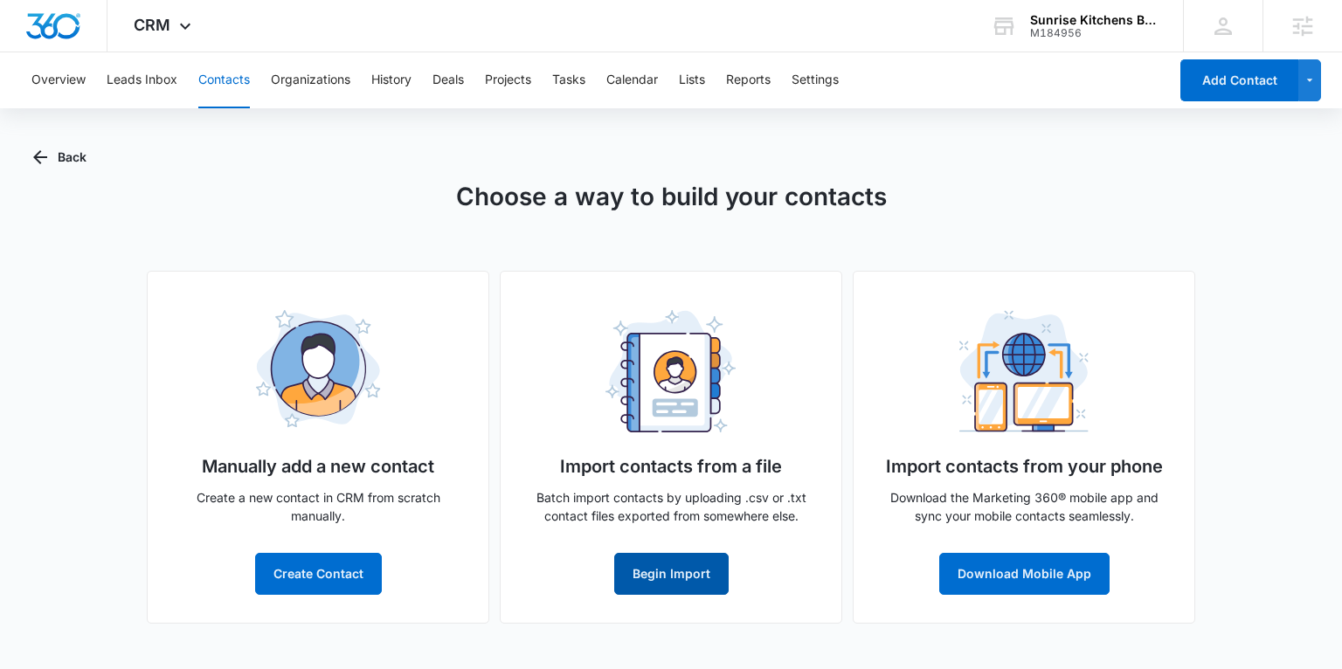
click at [684, 565] on button "Begin Import" at bounding box center [671, 574] width 114 height 42
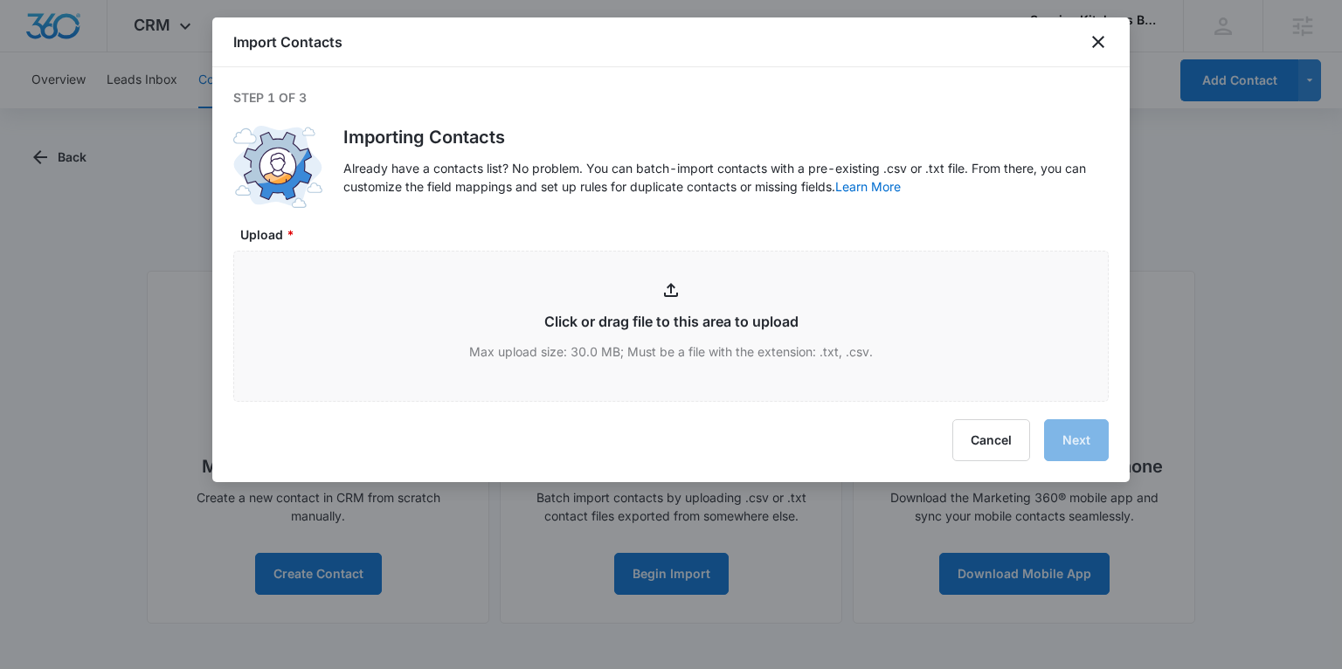
type input "C:\fakepath\Clients1.csv"
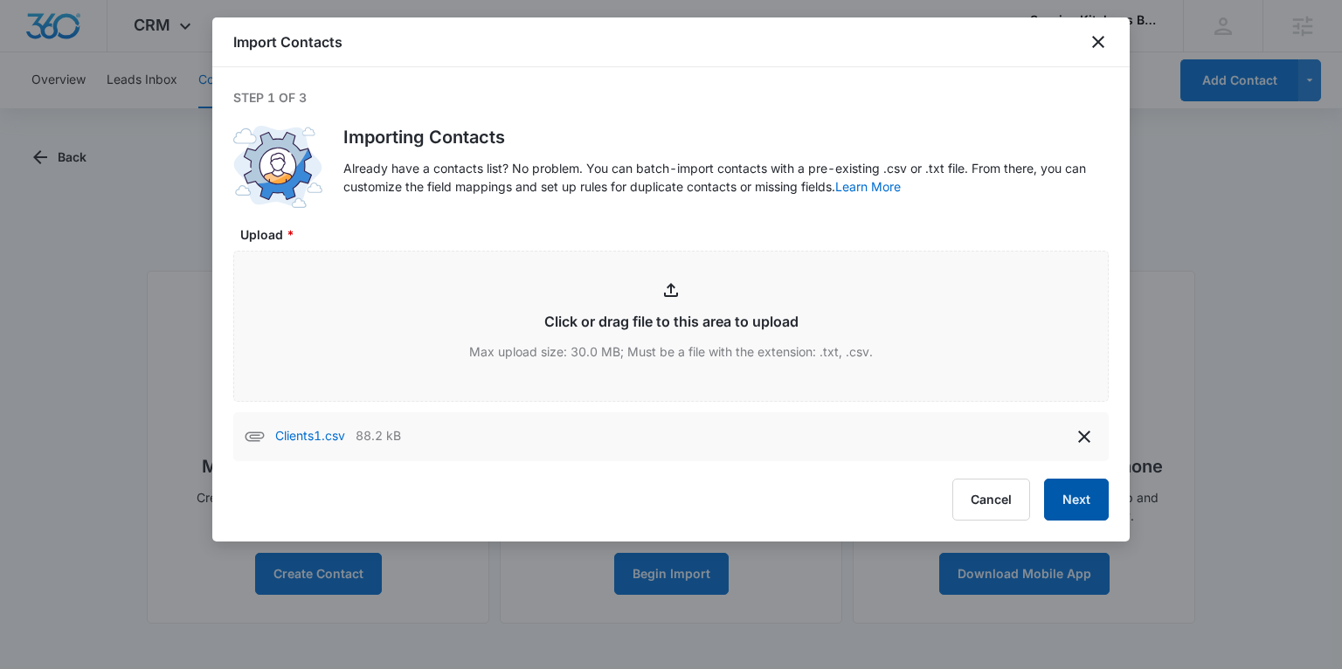
click at [1072, 495] on button "Next" at bounding box center [1076, 500] width 65 height 42
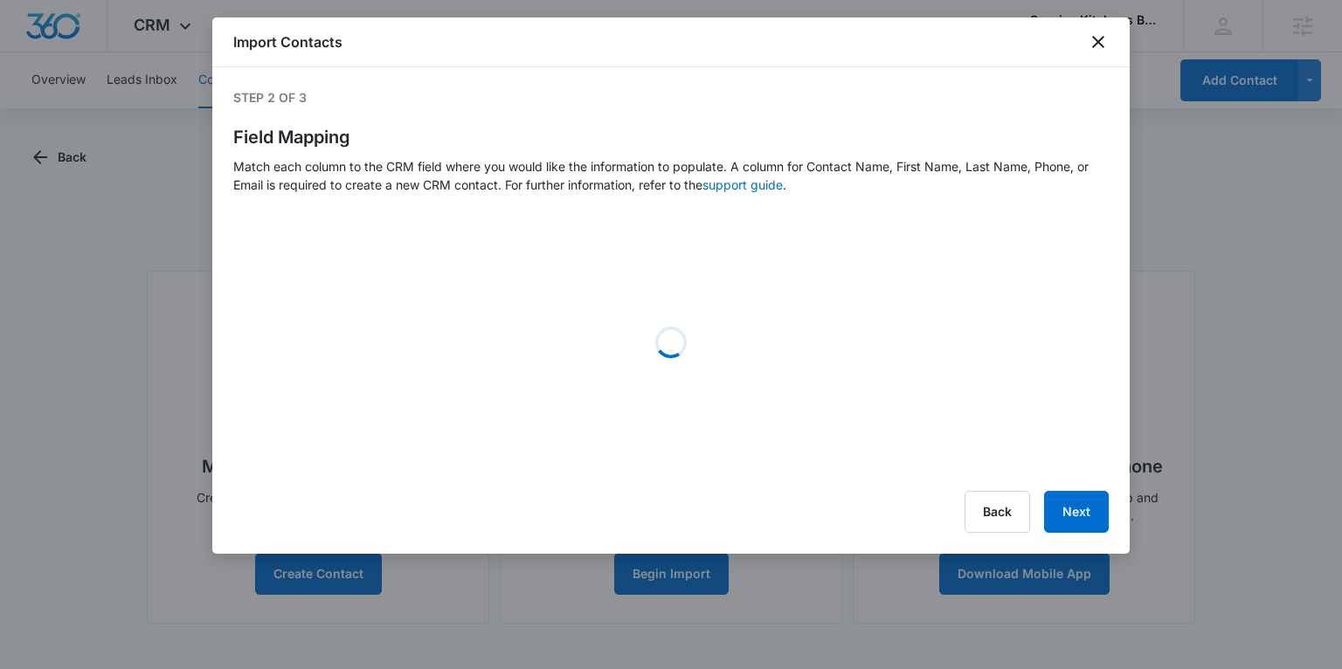
select select "name"
select select "185"
select select "ipAddress"
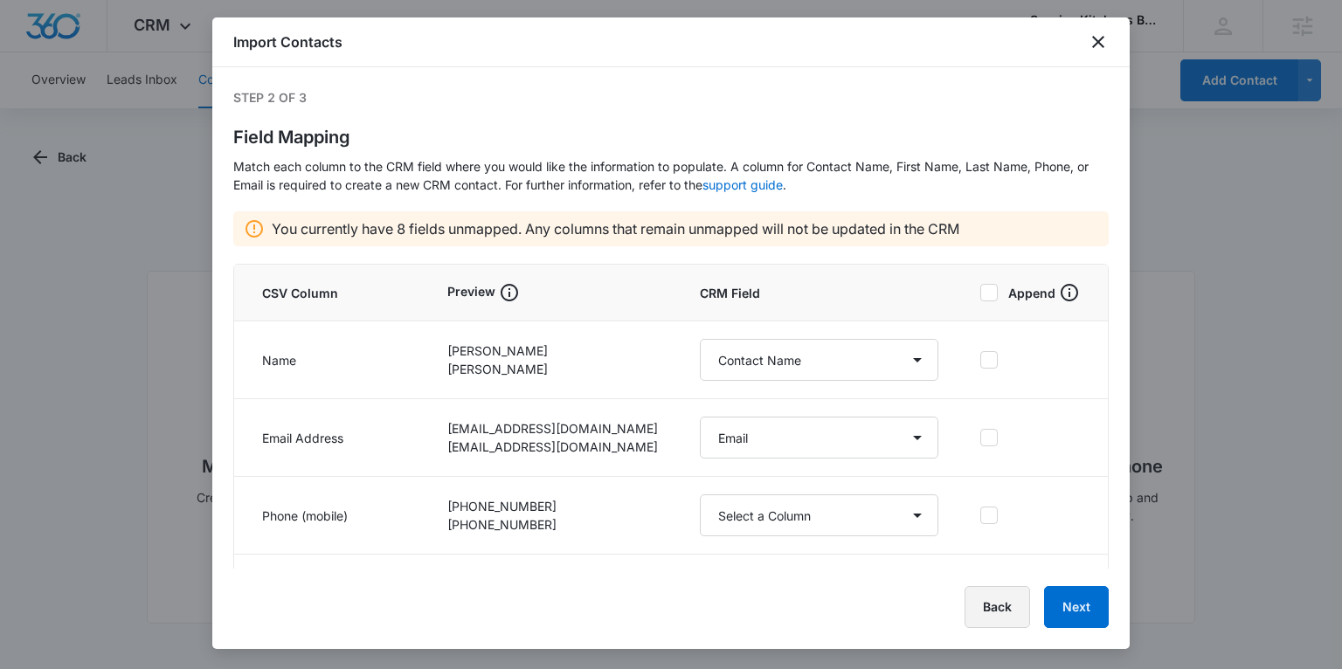
click at [997, 611] on button "Back" at bounding box center [997, 607] width 66 height 42
click at [1100, 45] on icon "close" at bounding box center [1098, 42] width 12 height 12
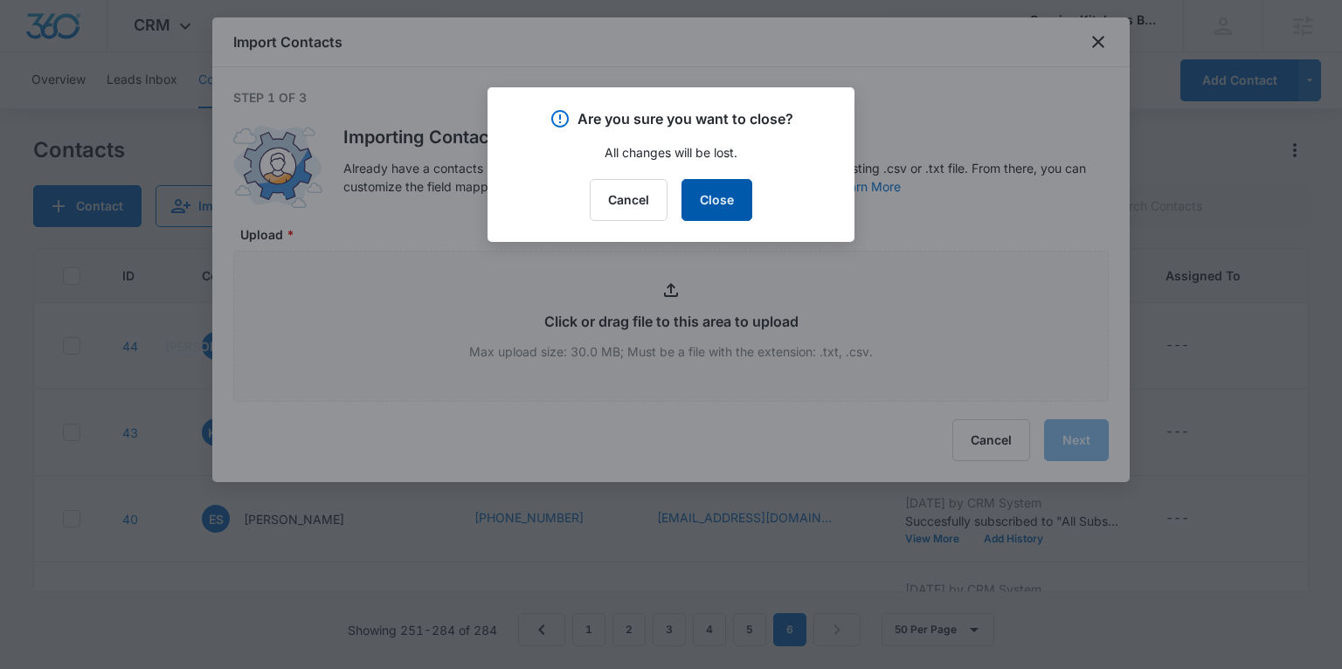
click at [714, 192] on button "Close" at bounding box center [716, 200] width 71 height 42
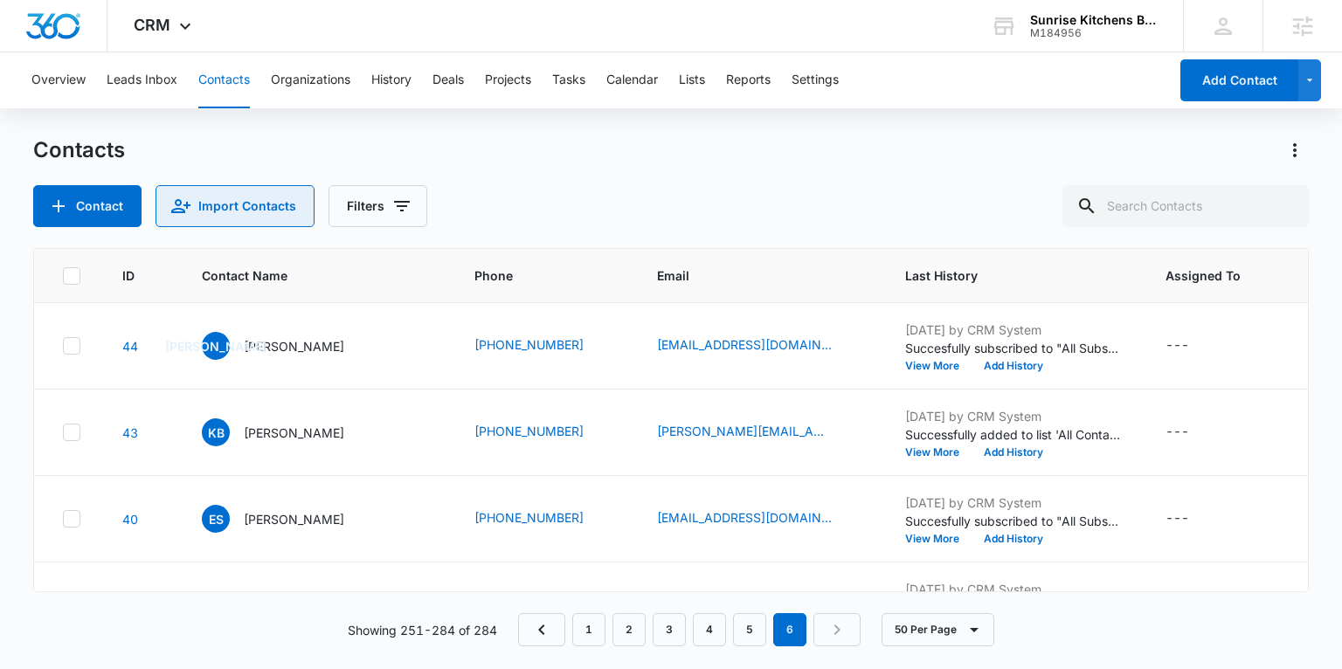
click at [291, 211] on button "Import Contacts" at bounding box center [234, 206] width 159 height 42
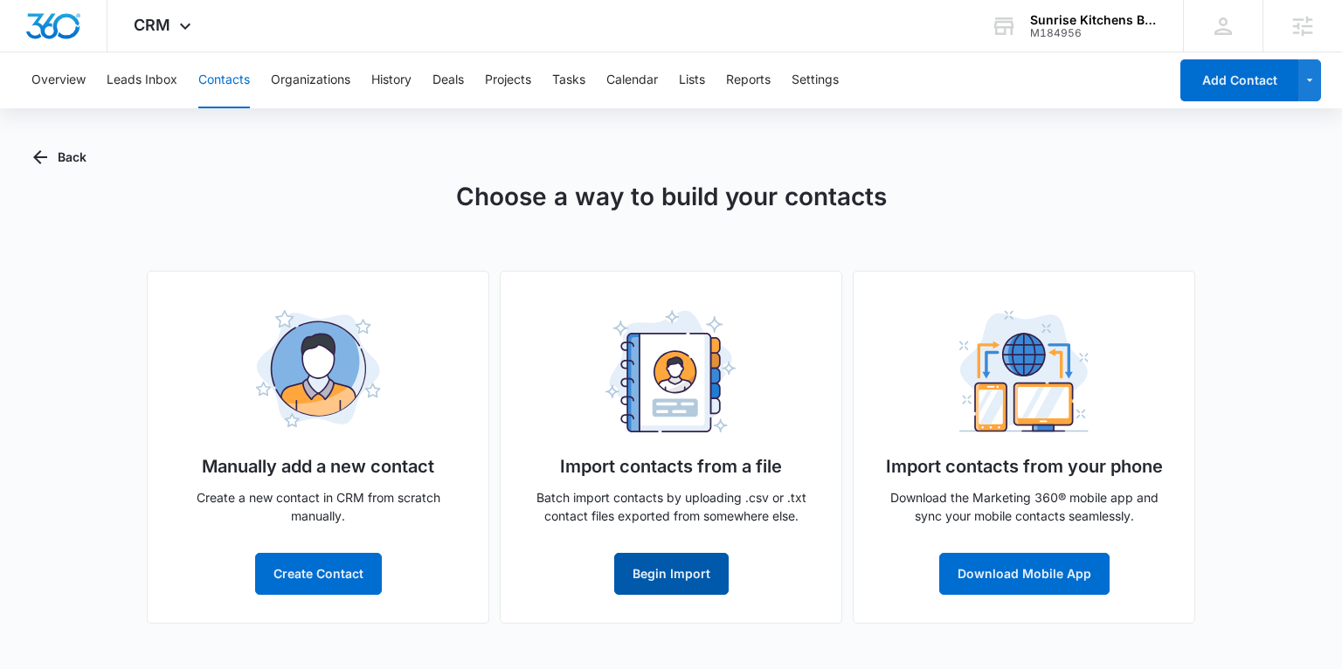
click at [692, 579] on button "Begin Import" at bounding box center [671, 574] width 114 height 42
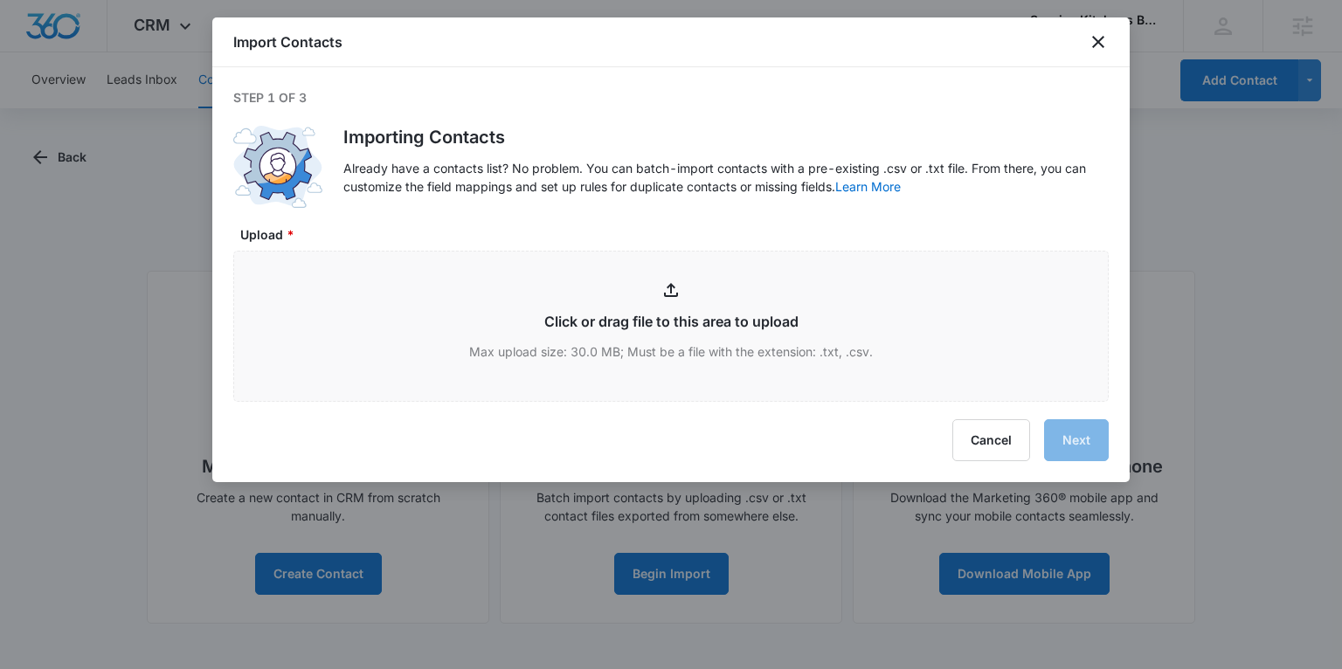
type input "C:\fakepath\Previous Owner Clients - Clients1.csv"
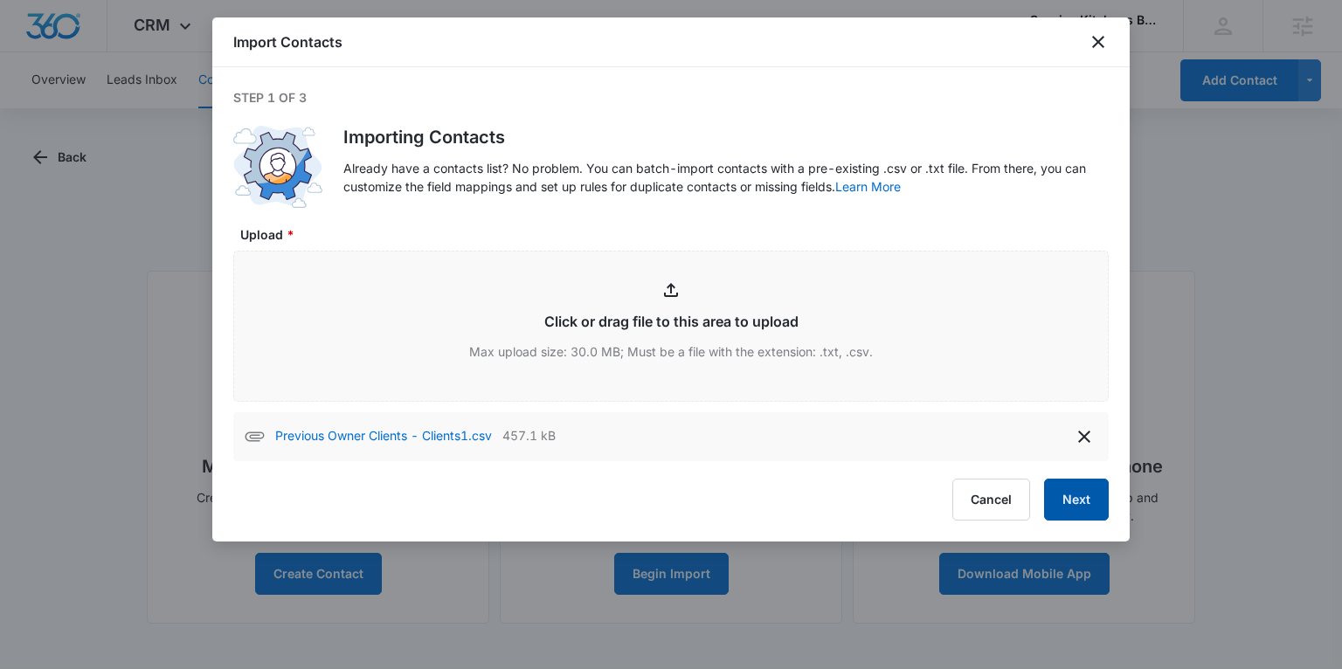
click at [1059, 494] on button "Next" at bounding box center [1076, 500] width 65 height 42
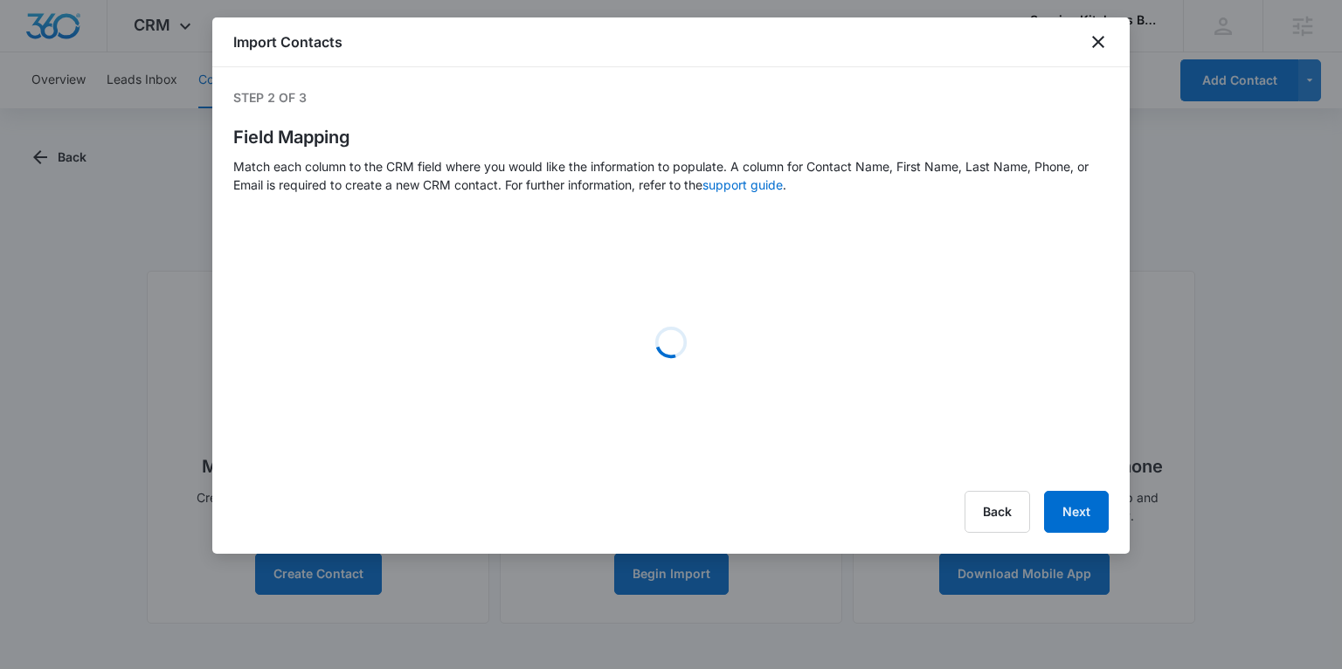
select select "name"
select select "185"
select select "ipAddress"
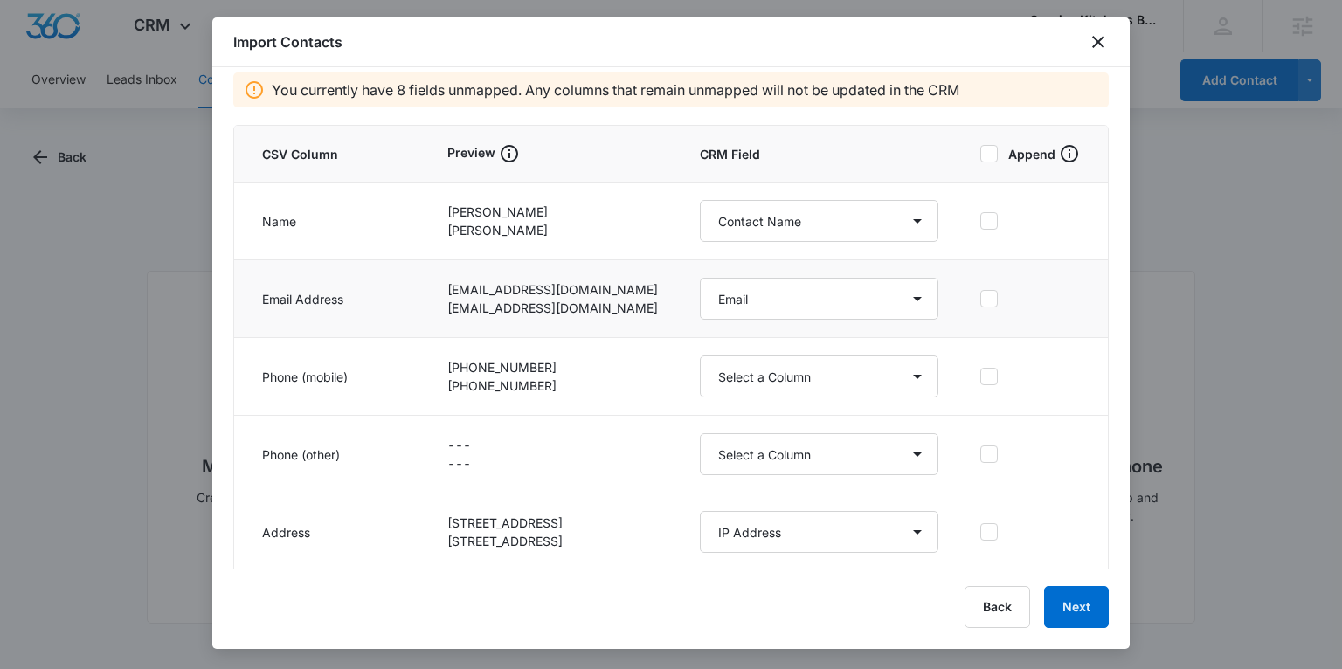
scroll to position [155, 0]
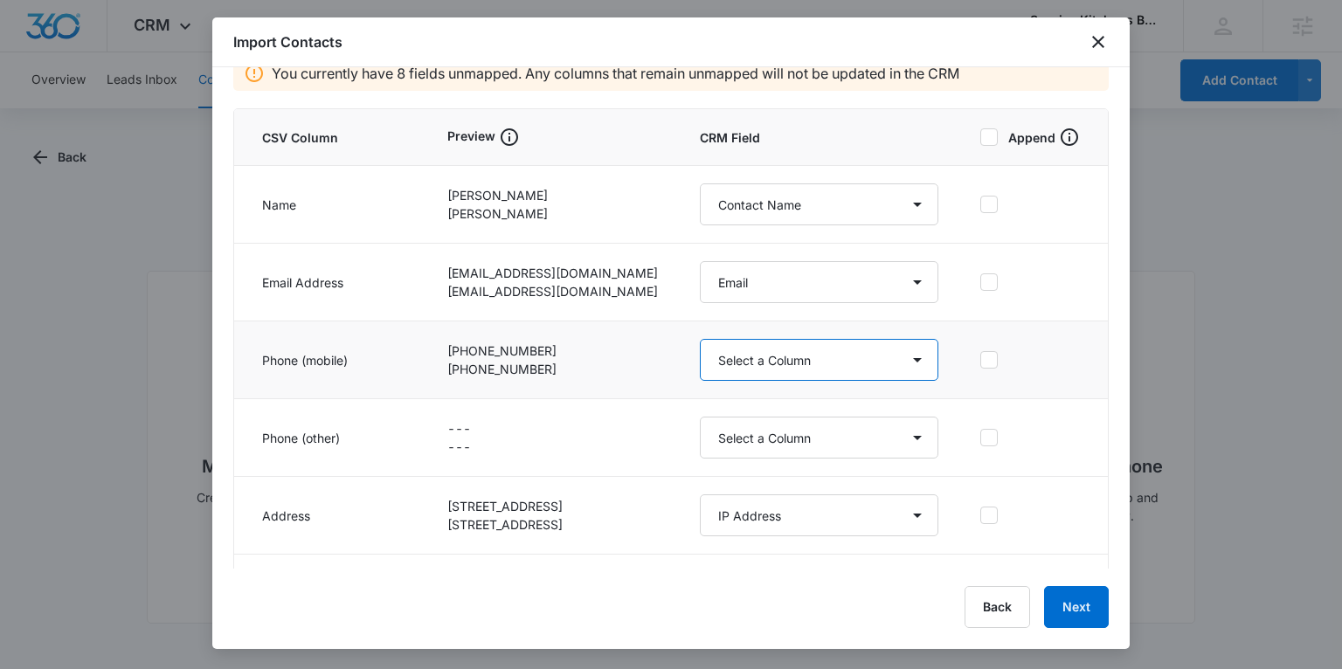
click at [746, 358] on select "Select a Column Address/City Address/Country Address/State Address/Street Addre…" at bounding box center [819, 360] width 238 height 42
select select "184"
click at [700, 339] on select "Select a Column Address/City Address/Country Address/State Address/Street Addre…" at bounding box center [819, 360] width 238 height 42
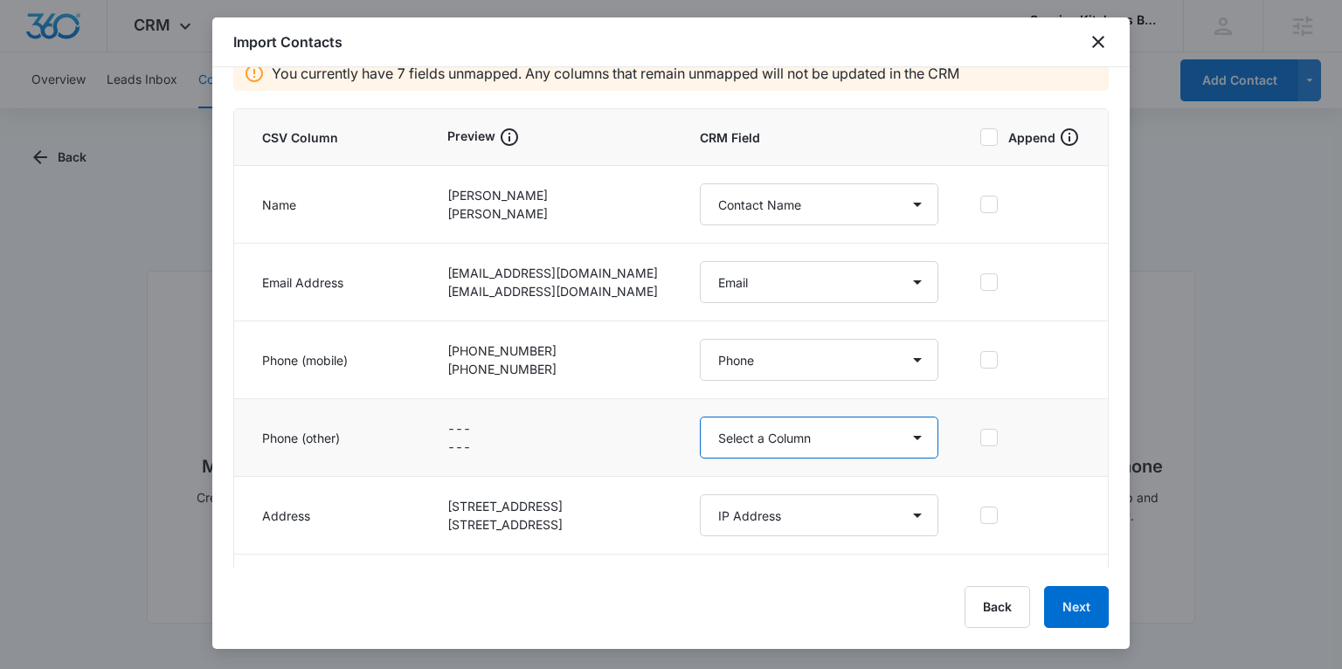
click at [755, 441] on select "Select a Column Address/City Address/Country Address/State Address/Street Addre…" at bounding box center [819, 438] width 238 height 42
select select "286"
click at [700, 417] on select "Select a Column Address/City Address/Country Address/State Address/Street Addre…" at bounding box center [819, 438] width 238 height 42
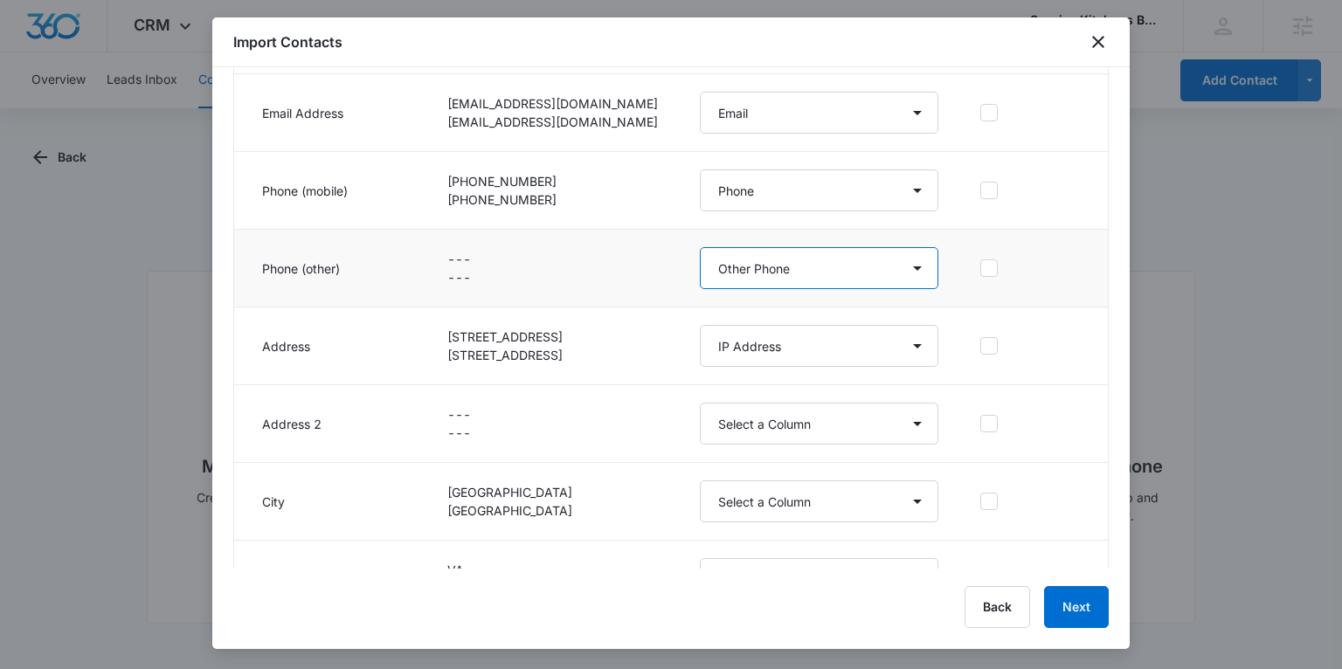
scroll to position [334, 0]
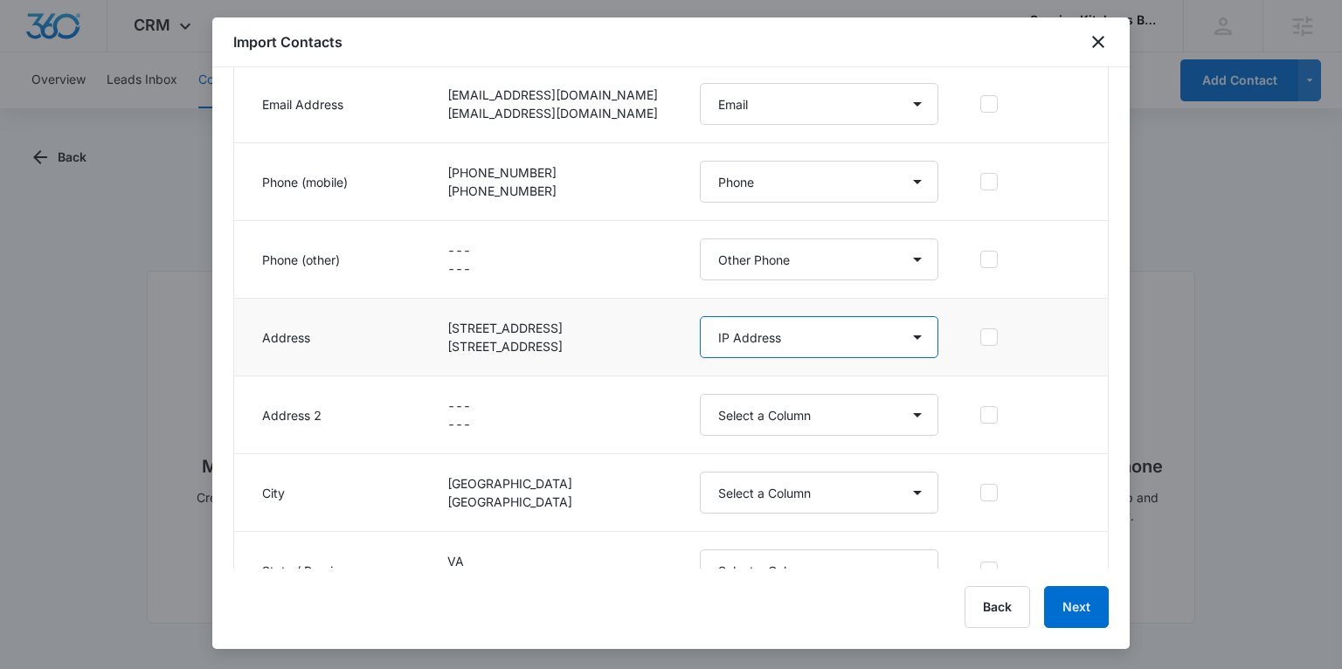
click at [732, 336] on select "Select a Column Address/City Address/Country Address/State Address/Street Addre…" at bounding box center [819, 337] width 238 height 42
select select "187"
click at [700, 316] on select "Select a Column Address/City Address/Country Address/State Address/Street Addre…" at bounding box center [819, 337] width 238 height 42
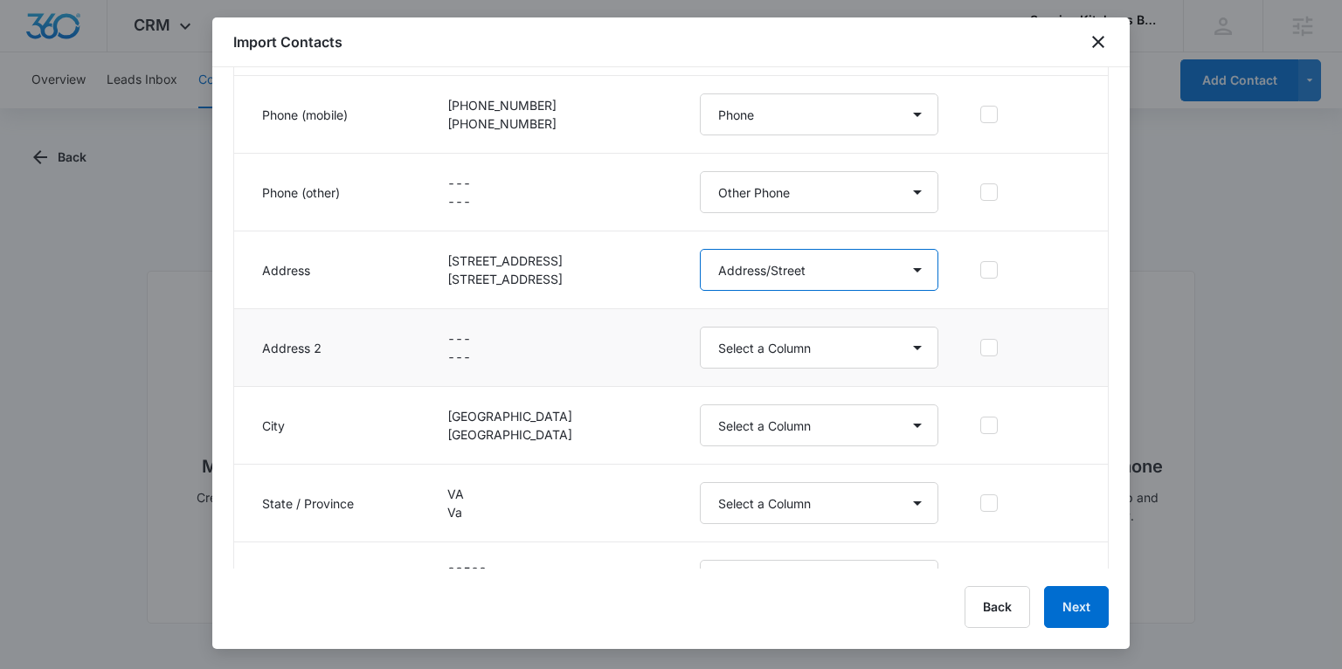
scroll to position [475, 0]
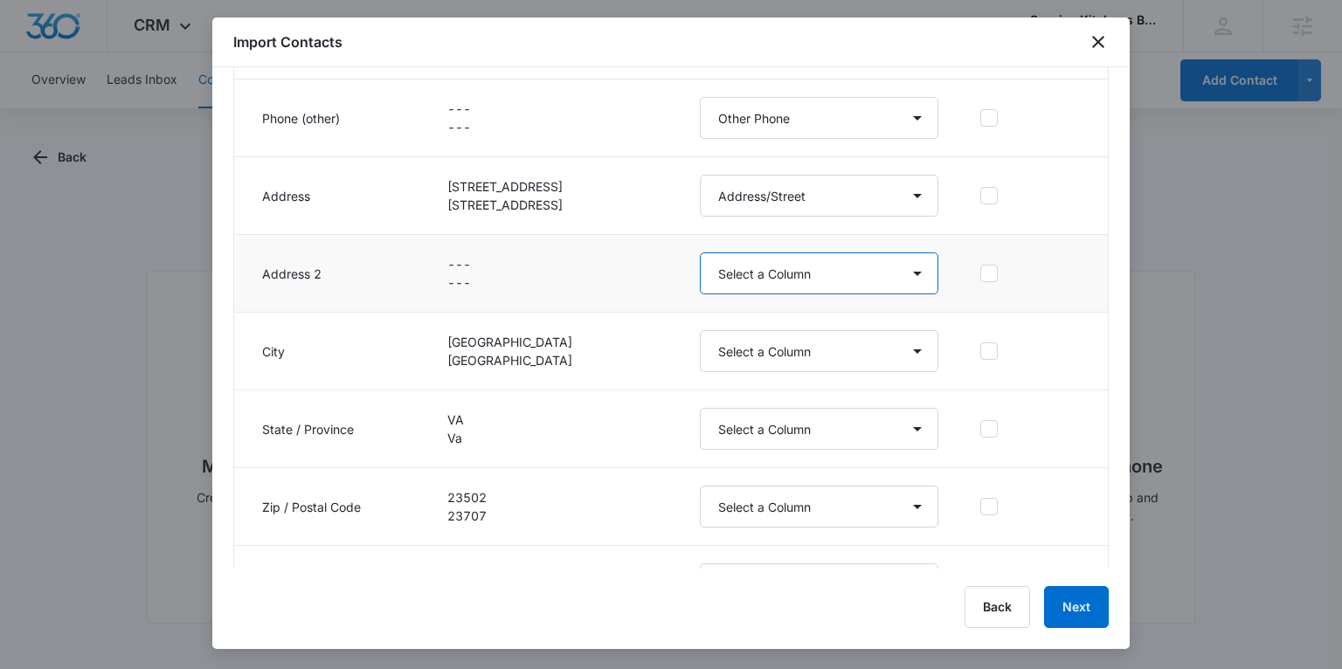
click at [736, 276] on select "Select a Column Address/City Address/Country Address/State Address/Street Addre…" at bounding box center [819, 273] width 238 height 42
select select "321"
click at [700, 252] on select "Select a Column Address/City Address/Country Address/State Address/Street Addre…" at bounding box center [819, 273] width 238 height 42
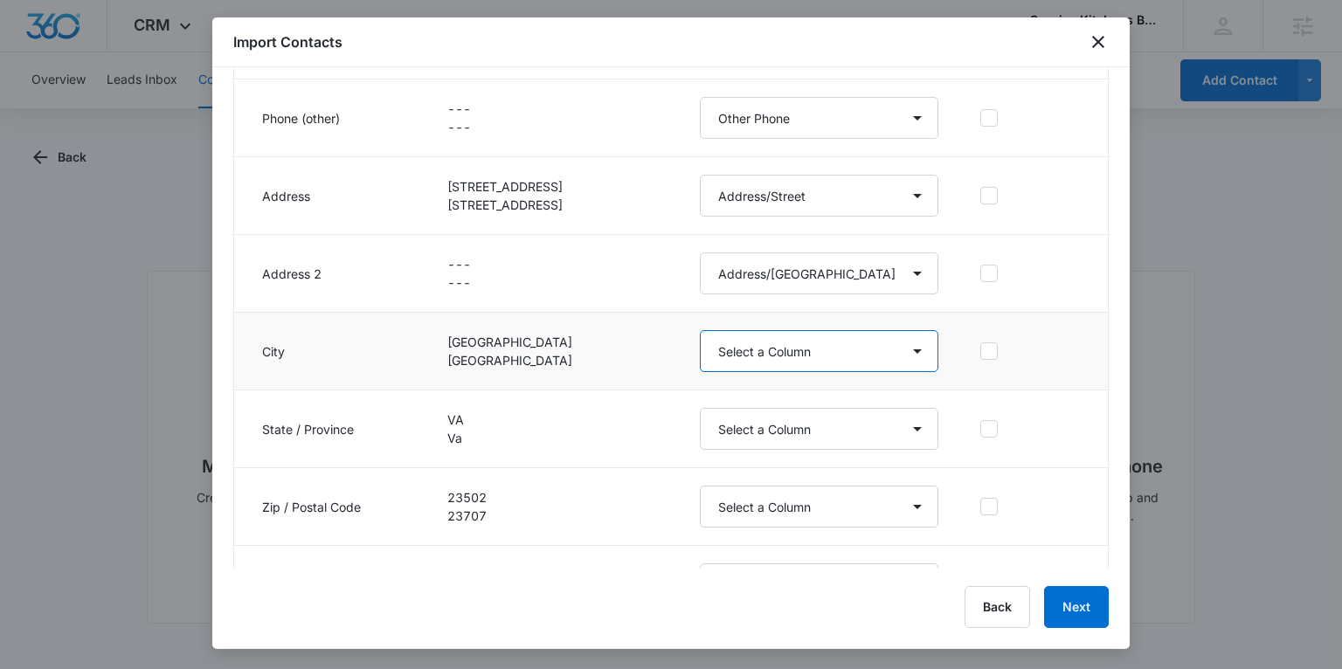
click at [727, 356] on select "Select a Column Address/City Address/Country Address/State Address/Street Addre…" at bounding box center [819, 351] width 238 height 42
select select "188"
click at [700, 330] on select "Select a Column Address/City Address/Country Address/State Address/Street Addre…" at bounding box center [819, 351] width 238 height 42
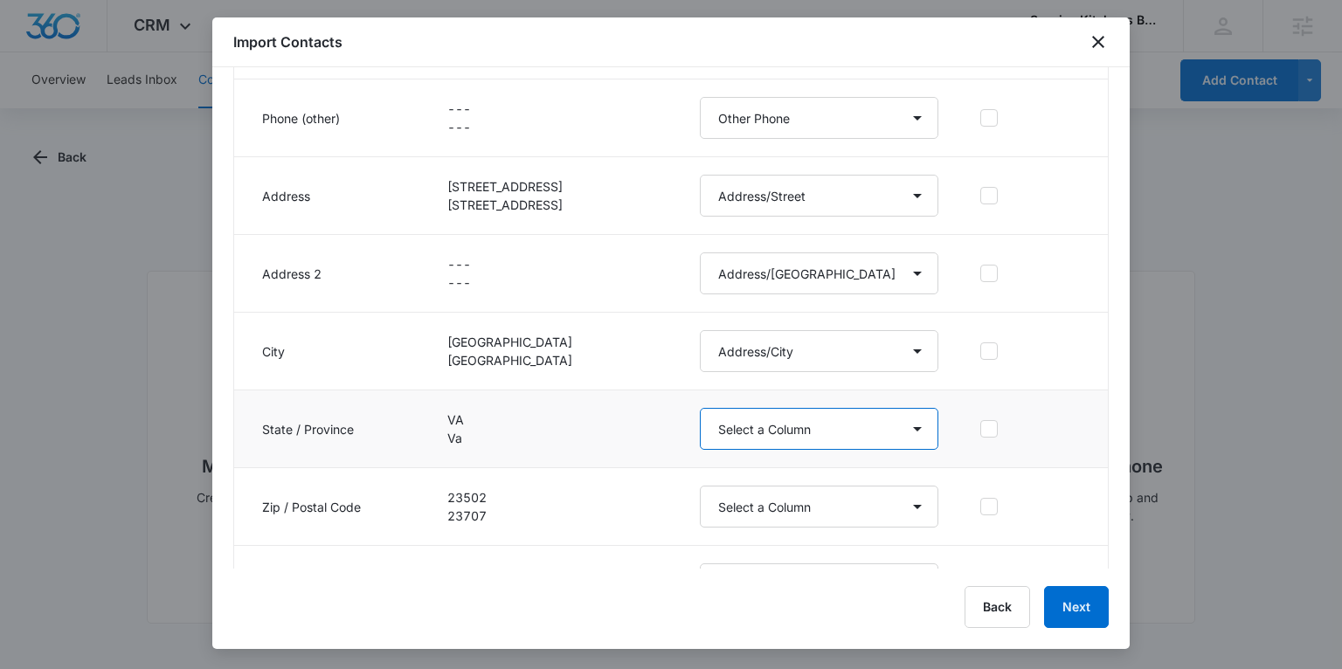
click at [741, 424] on select "Select a Column Address/City Address/Country Address/State Address/Street Addre…" at bounding box center [819, 429] width 238 height 42
select select "189"
click at [700, 408] on select "Select a Column Address/City Address/Country Address/State Address/Street Addre…" at bounding box center [819, 429] width 238 height 42
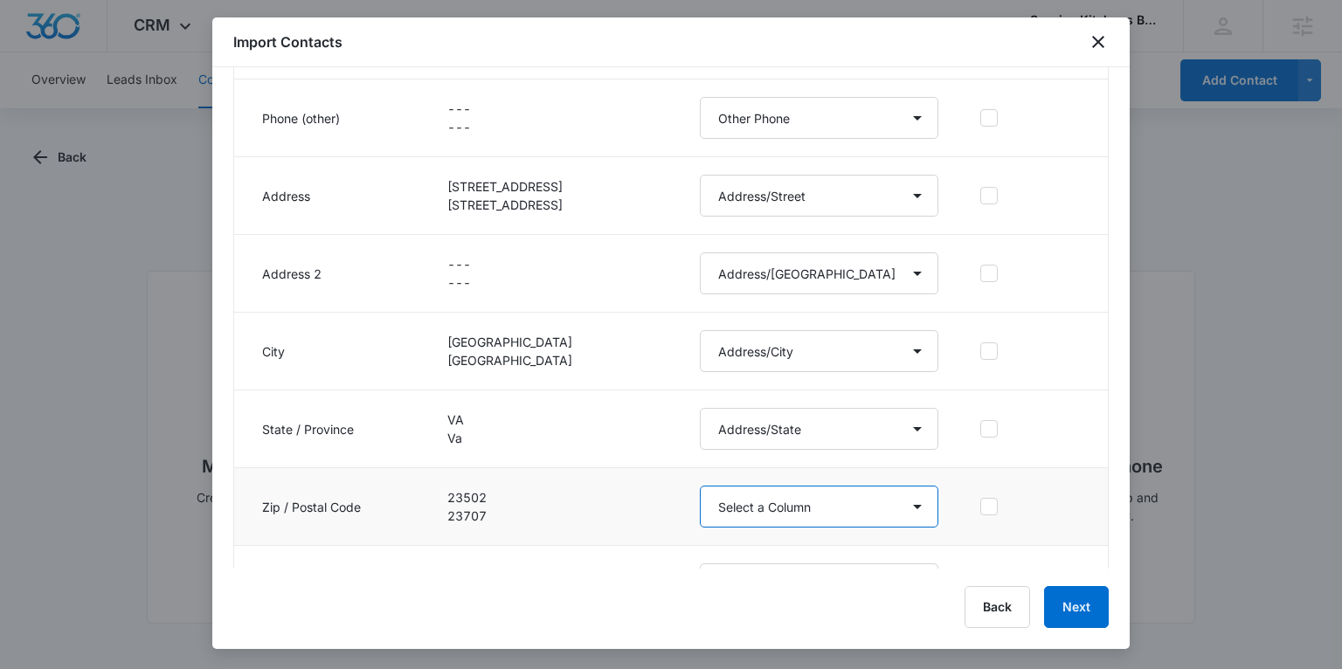
click at [737, 502] on select "Select a Column Address/City Address/Country Address/State Address/Street Addre…" at bounding box center [819, 507] width 238 height 42
select select "190"
click at [700, 486] on select "Select a Column Address/City Address/Country Address/State Address/Street Addre…" at bounding box center [819, 507] width 238 height 42
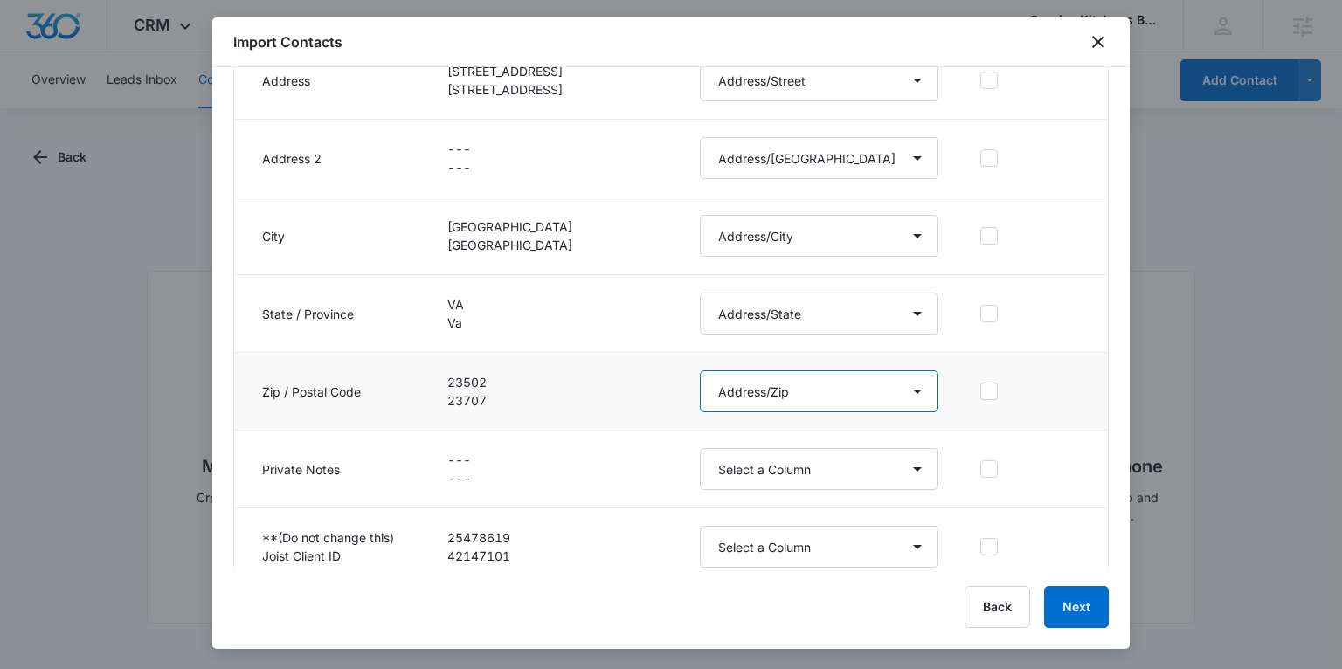
scroll to position [604, 0]
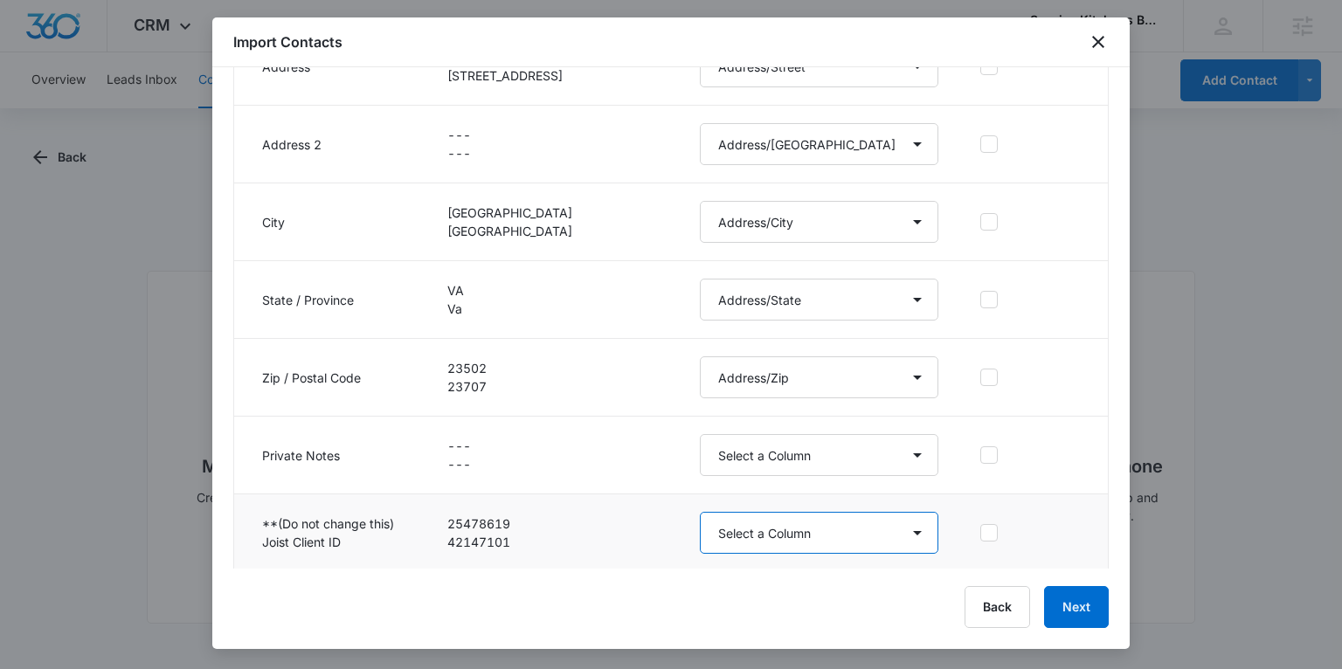
click at [700, 526] on select "Select a Column Address/City Address/Country Address/State Address/Street Addre…" at bounding box center [819, 533] width 238 height 42
select select "externalid"
click at [700, 512] on select "Select a Column Address/City Address/Country Address/State Address/Street Addre…" at bounding box center [819, 533] width 238 height 42
click at [1118, 422] on div "Step 2 of 3 Field Mapping Match each column to the CRM field where you would li…" at bounding box center [670, 317] width 917 height 501
click at [1068, 600] on button "Next" at bounding box center [1076, 607] width 65 height 42
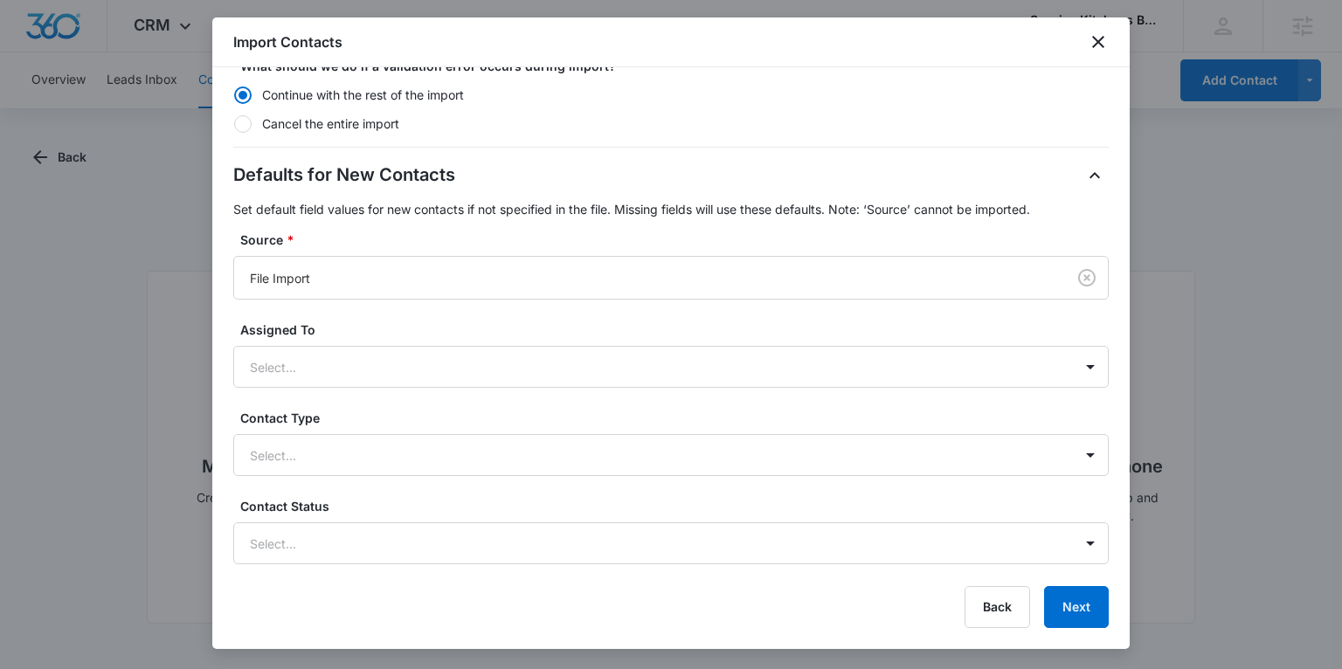
scroll to position [376, 0]
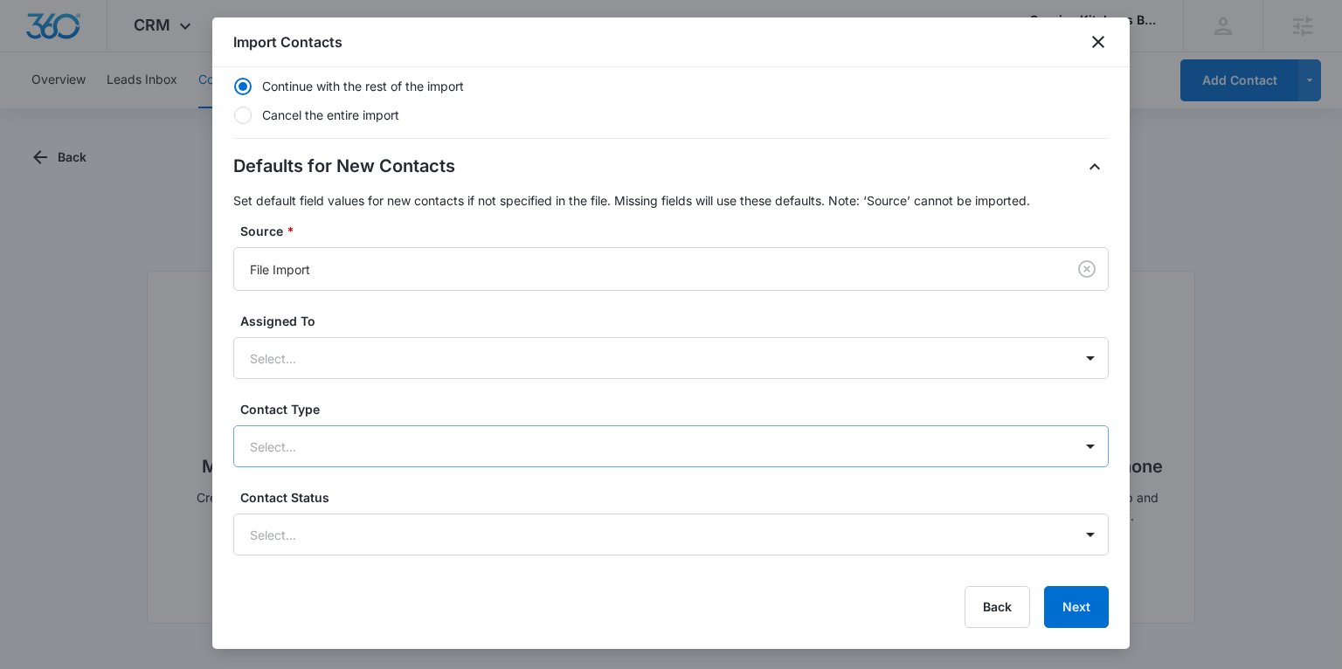
click at [346, 431] on div "Select..." at bounding box center [653, 446] width 839 height 39
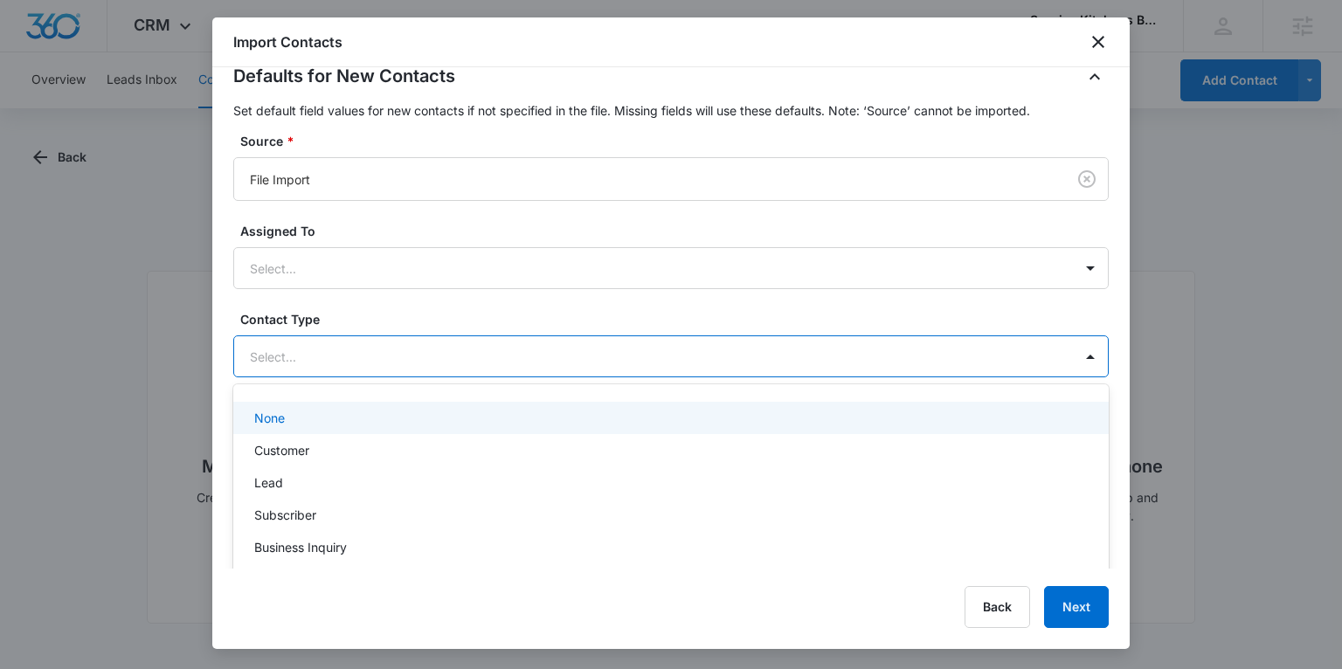
scroll to position [497, 0]
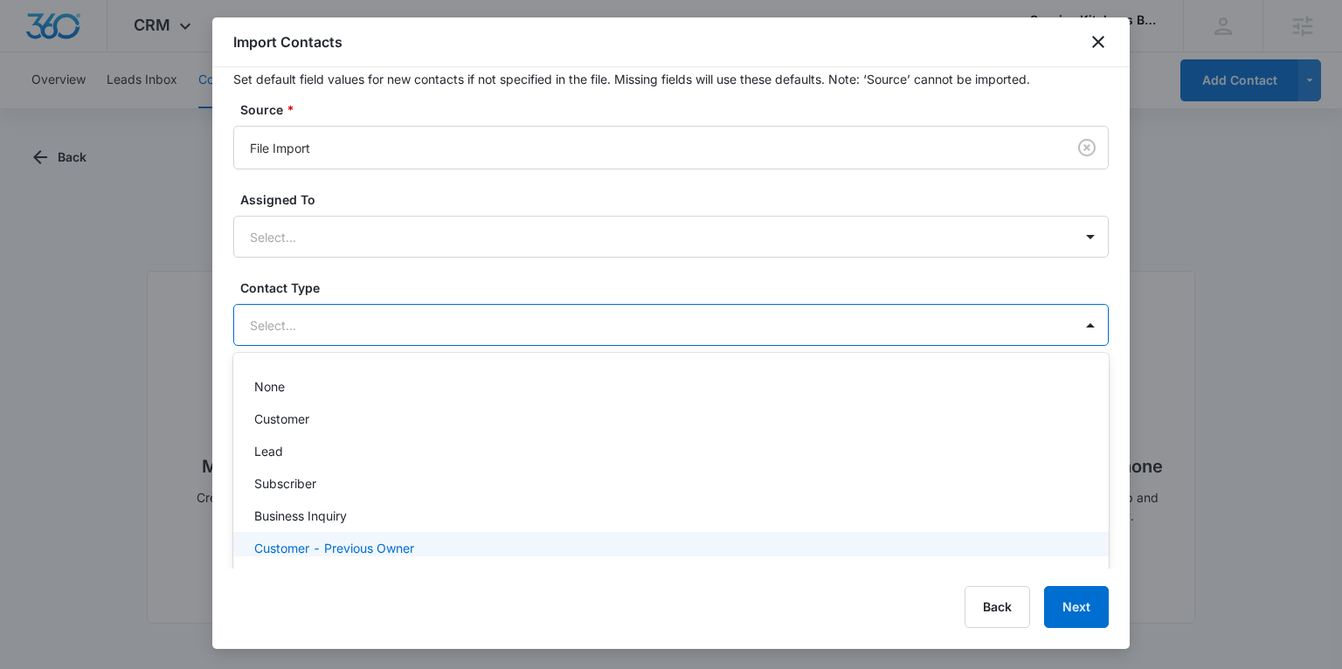
click at [362, 544] on p "Customer - Previous Owner" at bounding box center [334, 548] width 160 height 18
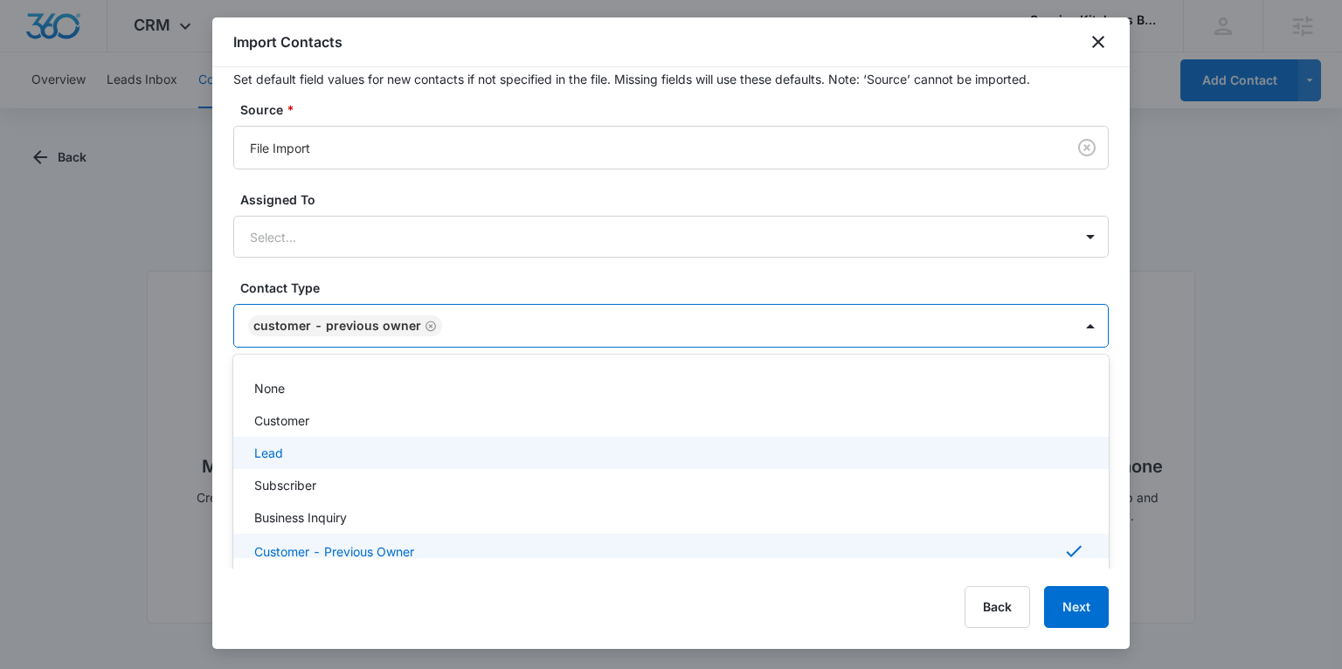
click at [223, 429] on div "Step 3 of 3 Import Settings Review the import settings below and determine how …" at bounding box center [670, 317] width 917 height 501
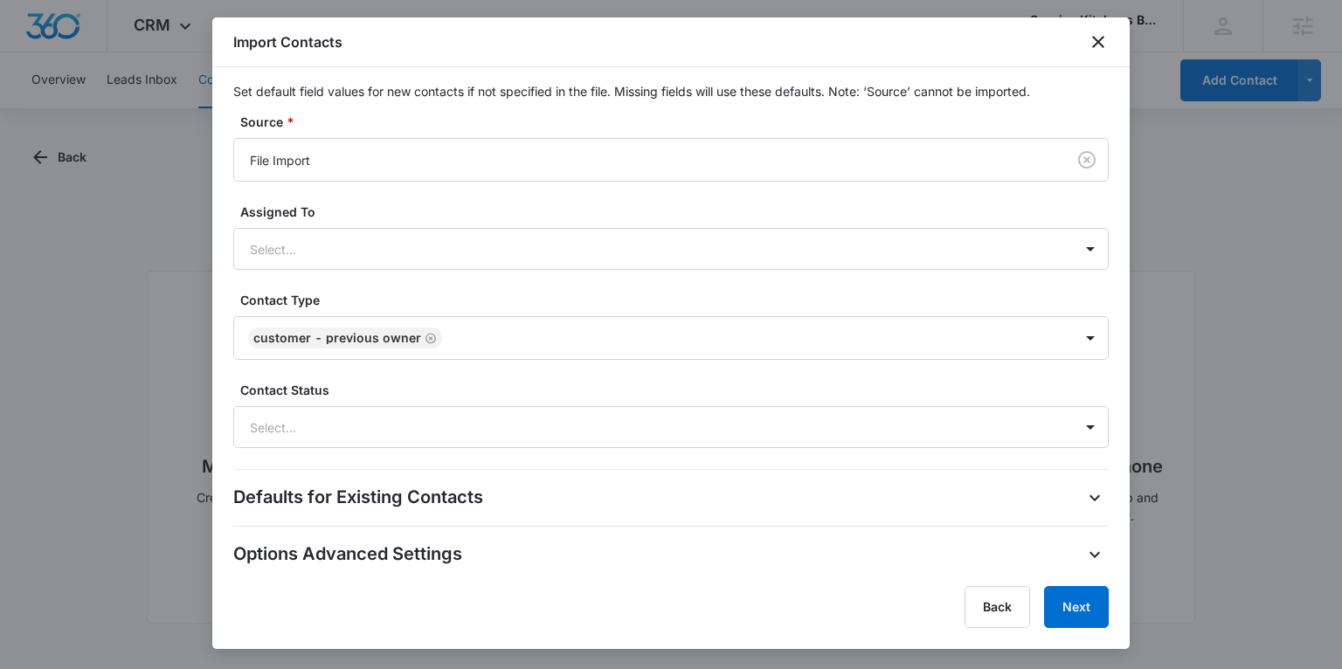
scroll to position [483, 0]
click at [896, 495] on div "Defaults for Existing Contacts" at bounding box center [670, 500] width 875 height 28
click at [1093, 494] on icon "button" at bounding box center [1094, 499] width 21 height 21
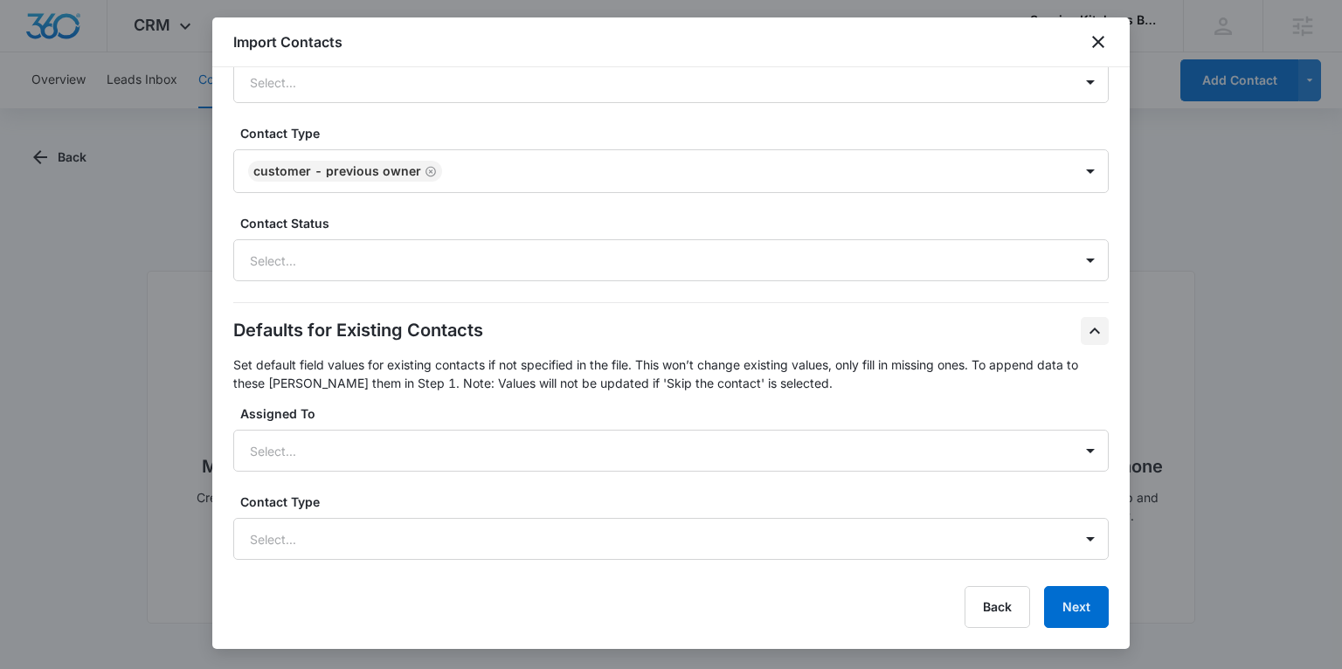
scroll to position [716, 0]
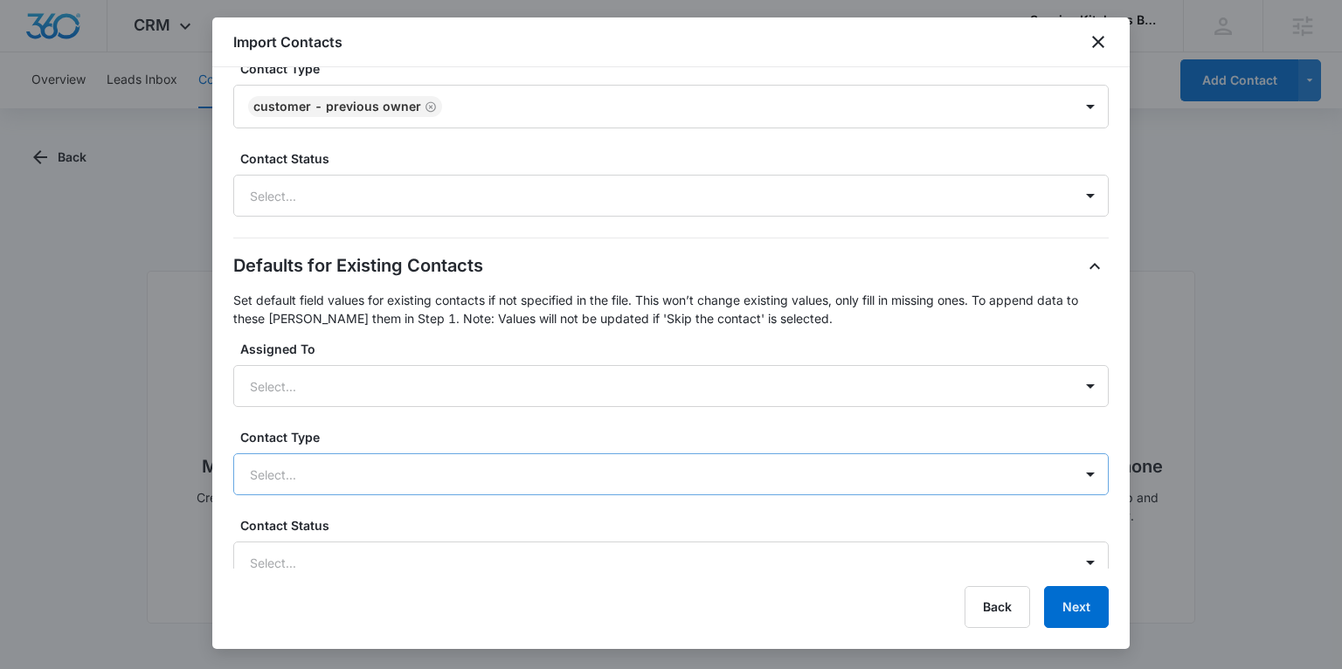
click at [457, 471] on div at bounding box center [650, 475] width 800 height 22
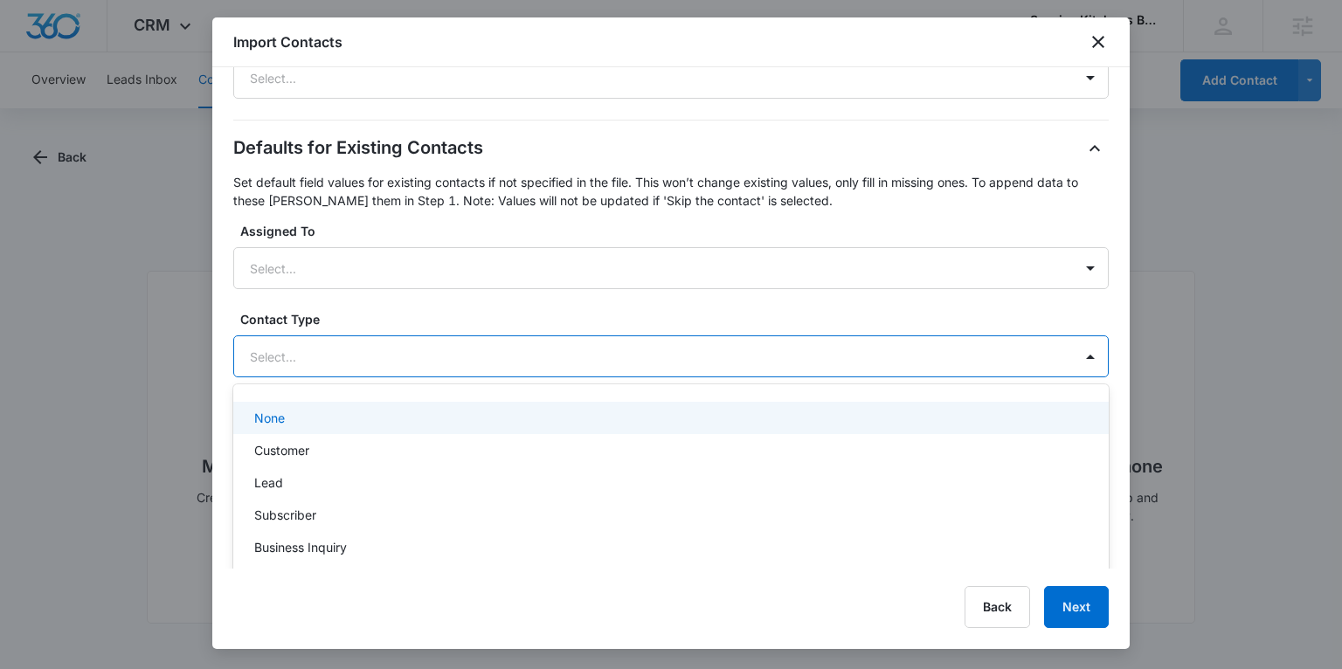
scroll to position [838, 0]
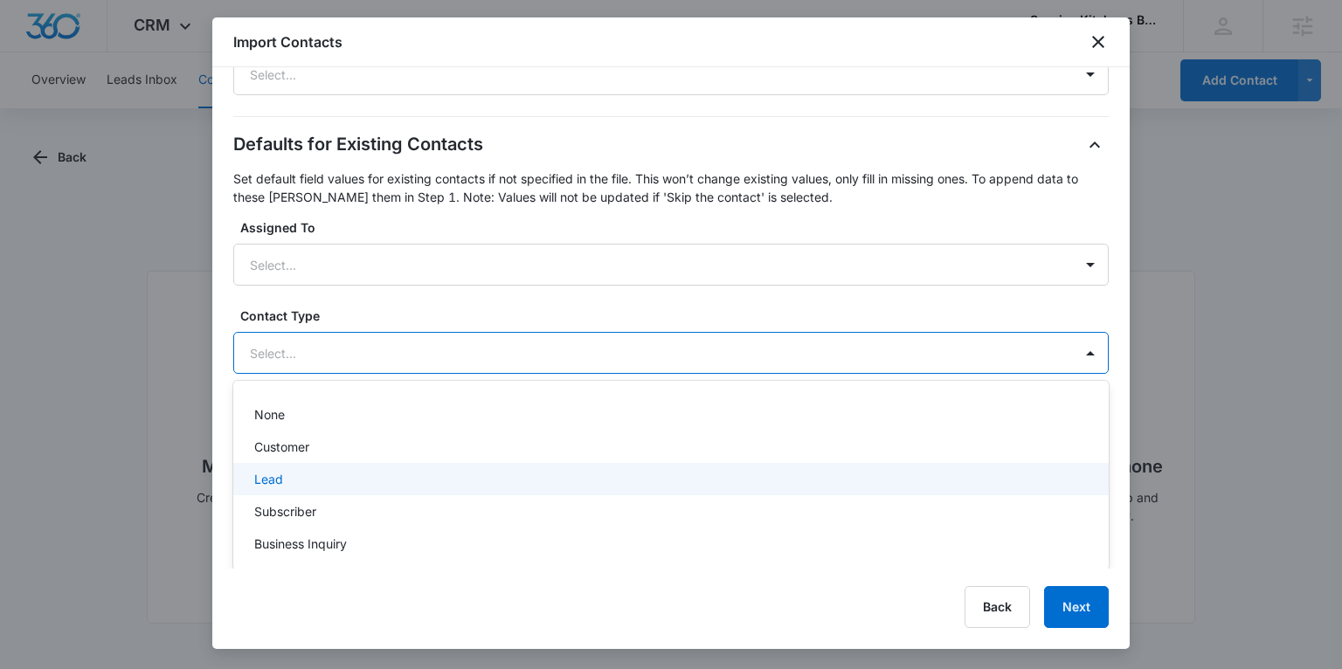
click at [416, 471] on div "Lead" at bounding box center [669, 479] width 830 height 18
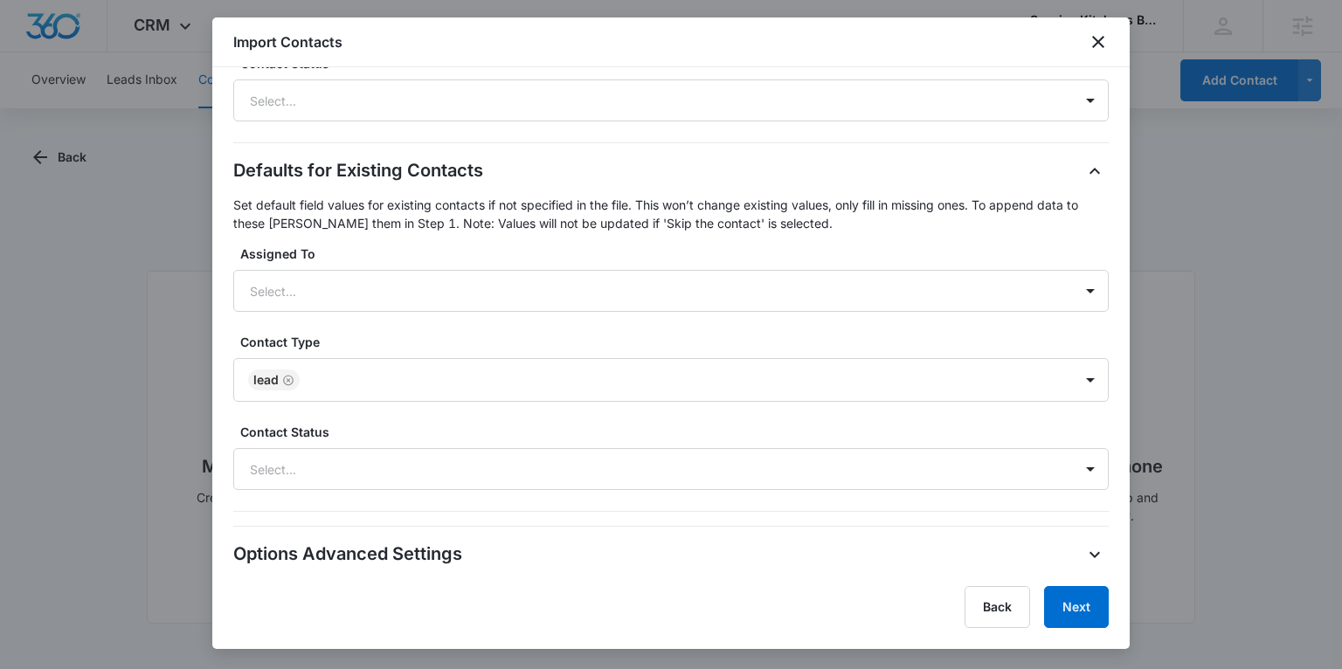
click at [566, 304] on div "Defaults for Existing Contacts Set default field values for existing contacts i…" at bounding box center [670, 334] width 875 height 355
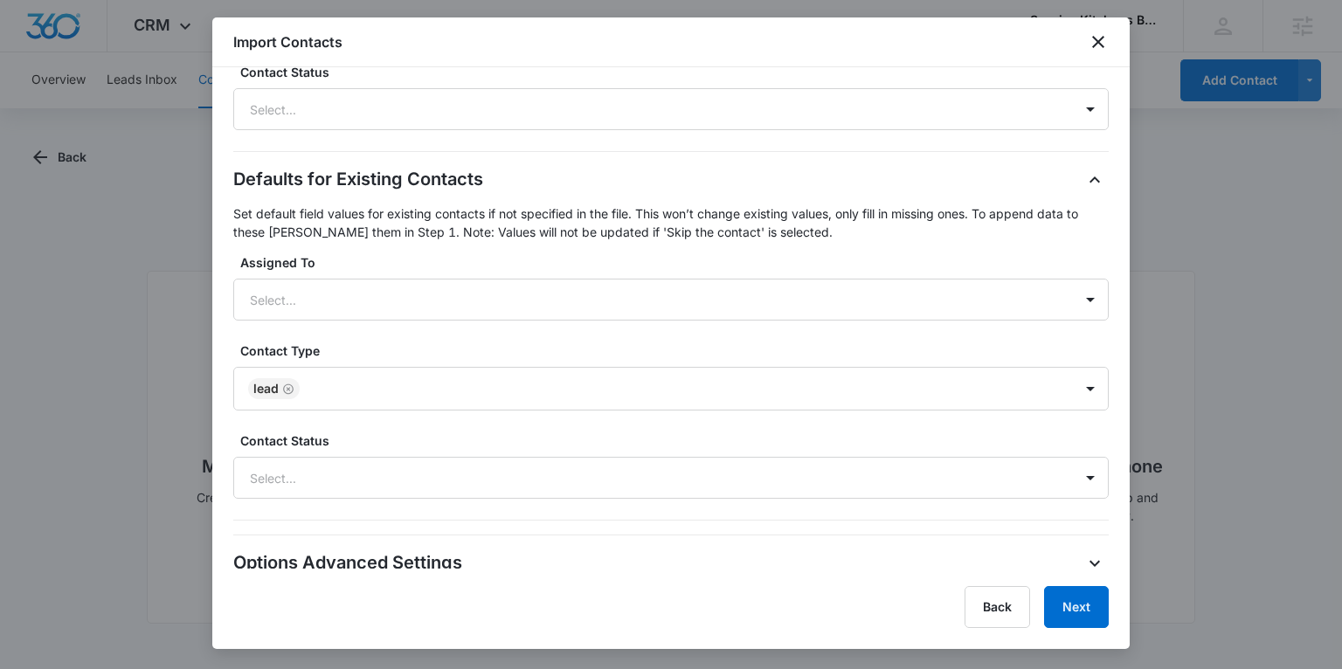
scroll to position [809, 0]
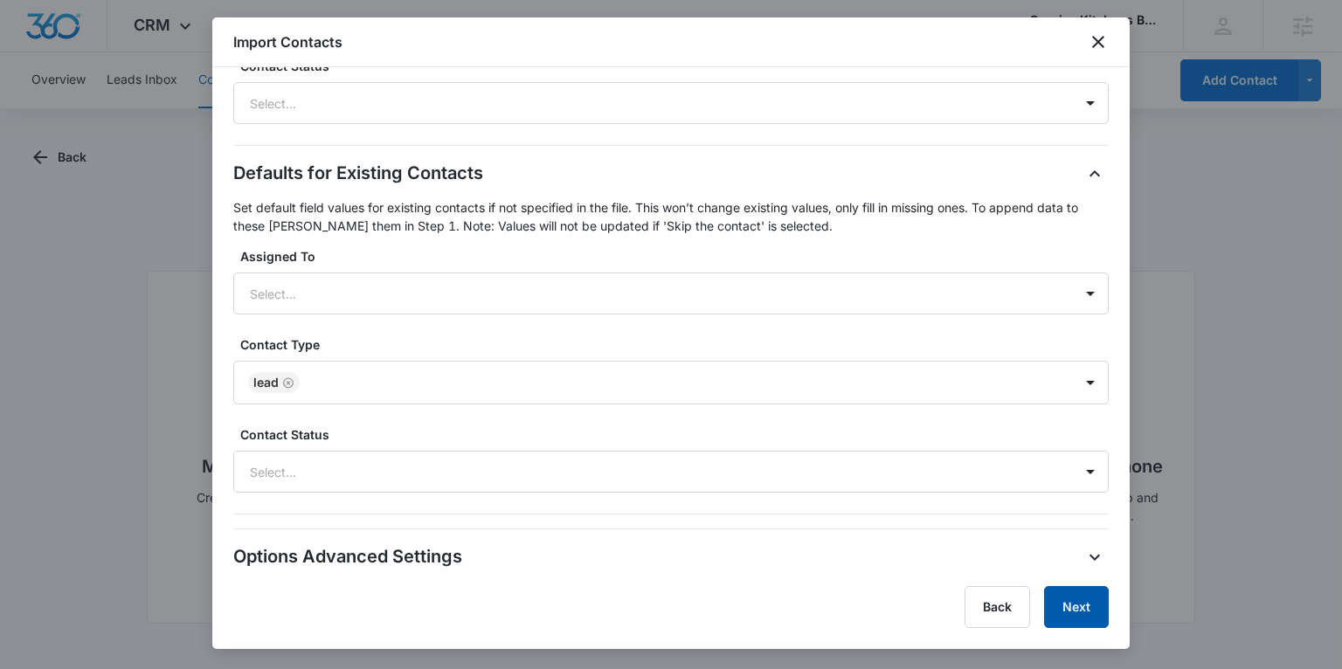
click at [1073, 613] on button "Next" at bounding box center [1076, 607] width 65 height 42
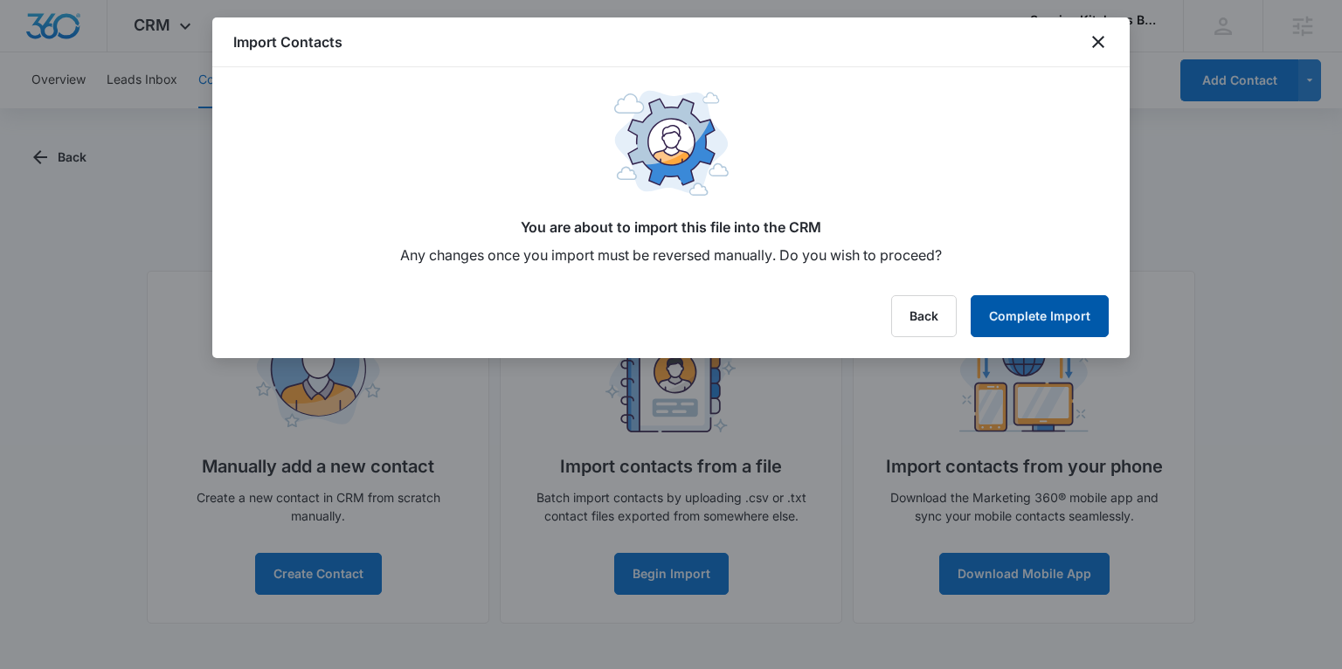
click at [1034, 315] on button "Complete Import" at bounding box center [1039, 316] width 138 height 42
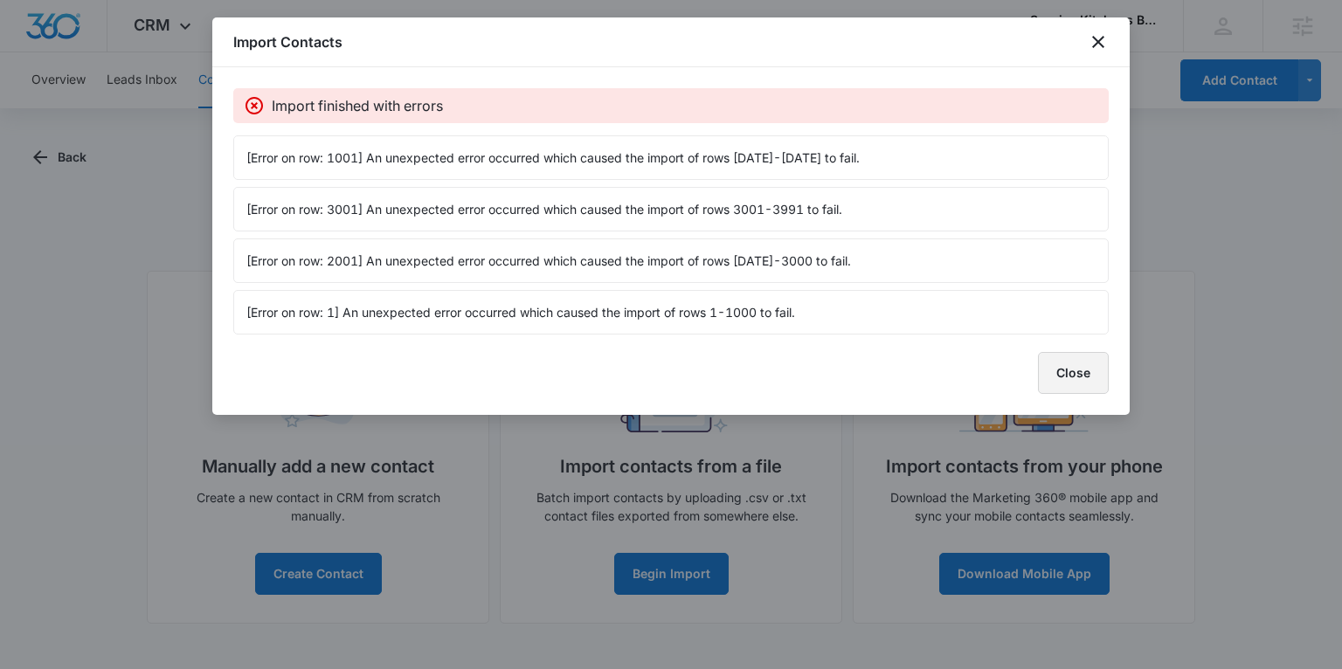
click at [1079, 366] on button "Close" at bounding box center [1073, 373] width 71 height 42
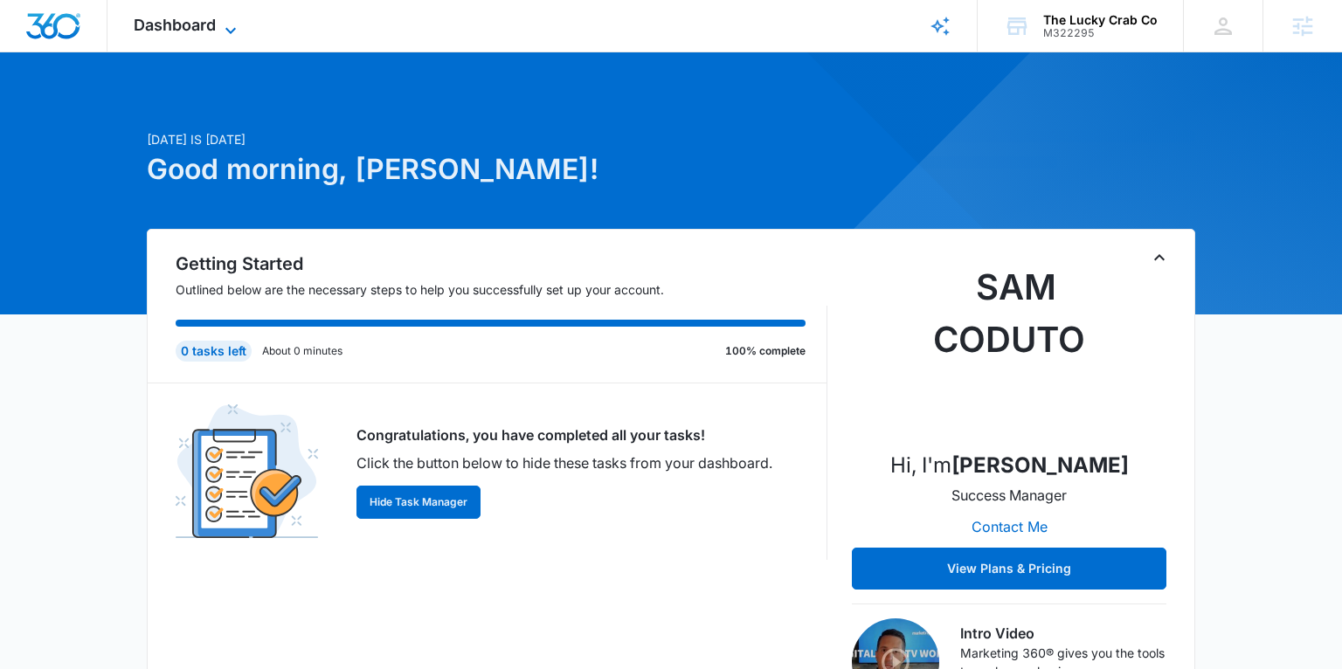
click at [148, 23] on span "Dashboard" at bounding box center [175, 25] width 82 height 18
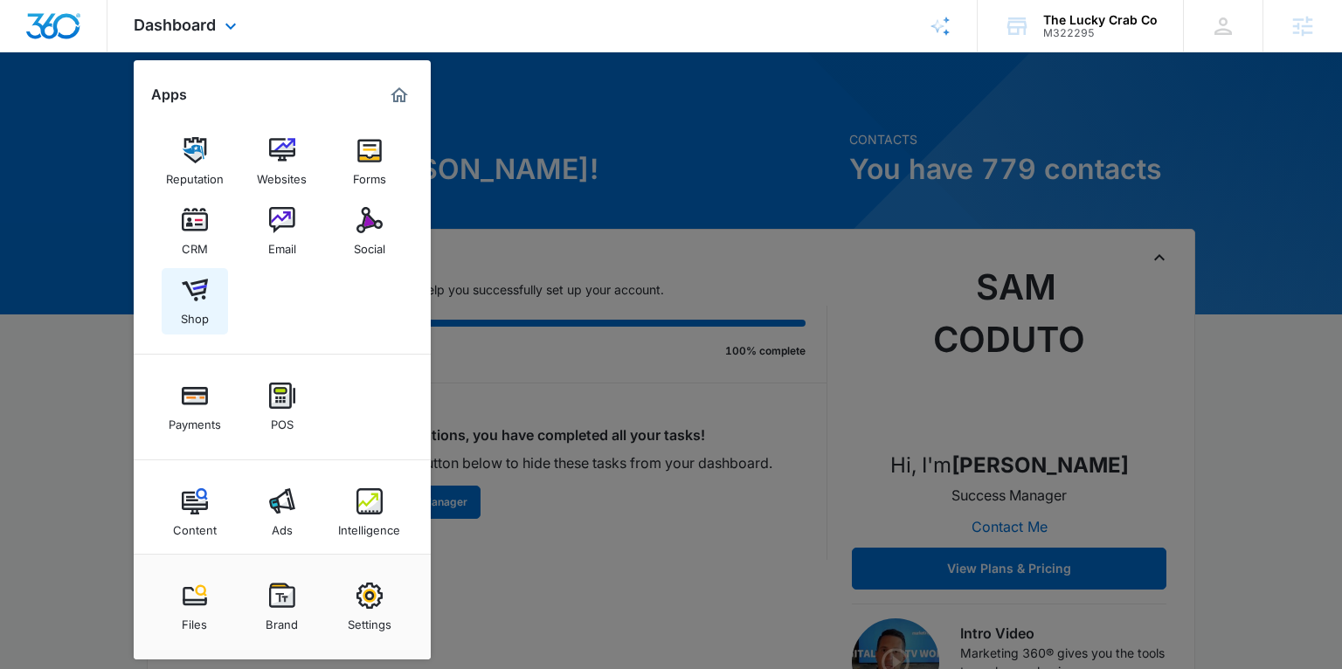
click at [197, 282] on img at bounding box center [195, 290] width 26 height 26
